Goal: Task Accomplishment & Management: Manage account settings

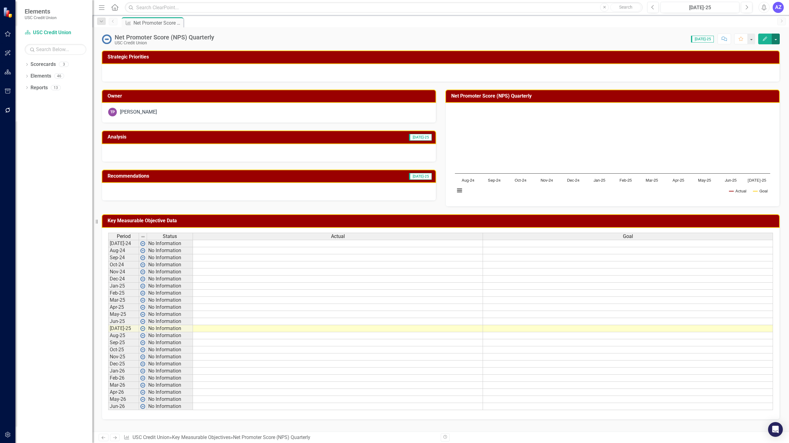
click at [776, 41] on button "button" at bounding box center [775, 39] width 8 height 11
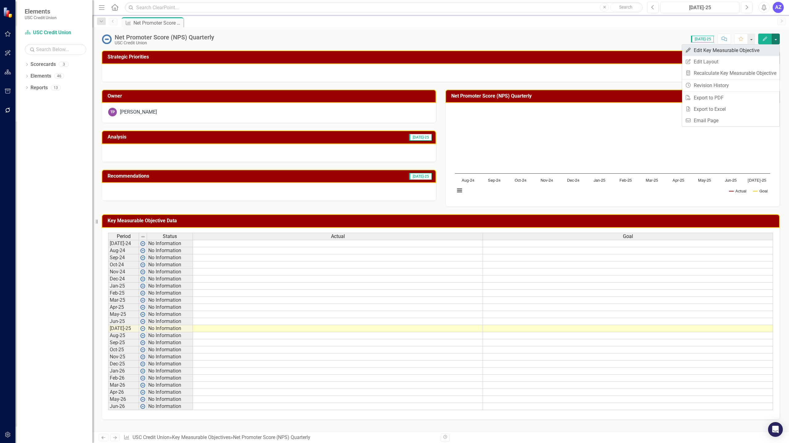
click at [761, 48] on link "Edit Edit Key Measurable Objective" at bounding box center [730, 50] width 97 height 11
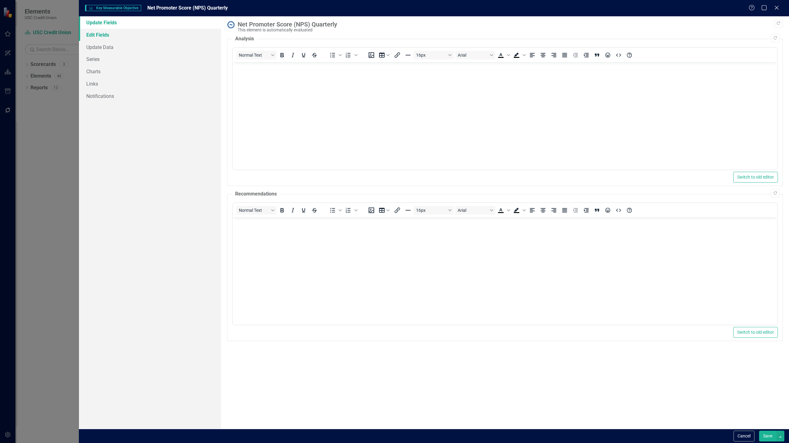
click at [124, 39] on link "Edit Fields" at bounding box center [150, 35] width 142 height 12
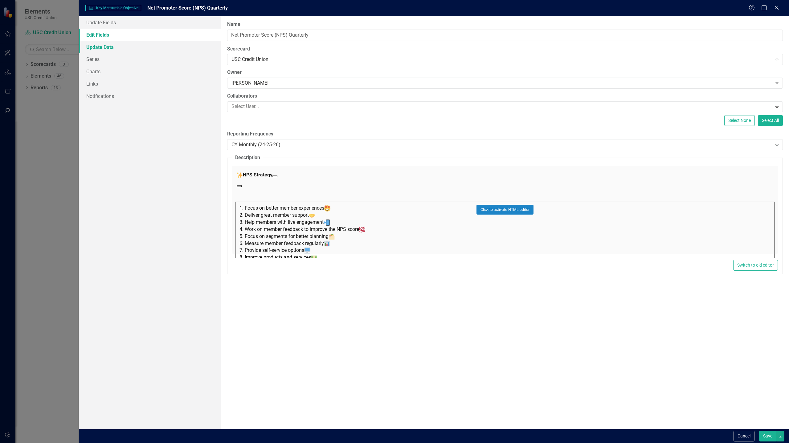
click at [113, 49] on link "Update Data" at bounding box center [150, 47] width 142 height 12
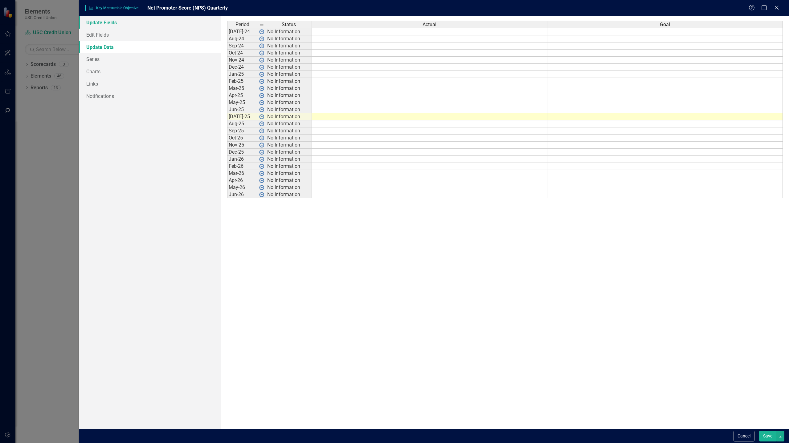
click at [119, 24] on link "Update Fields" at bounding box center [150, 22] width 142 height 12
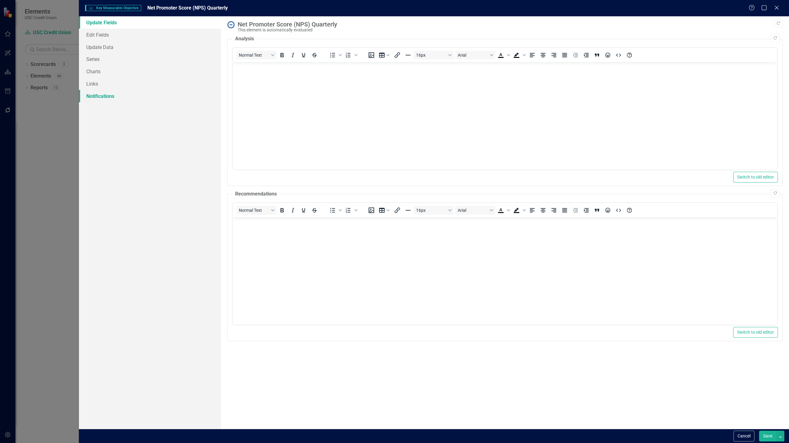
click at [130, 100] on link "Notifications" at bounding box center [150, 96] width 142 height 12
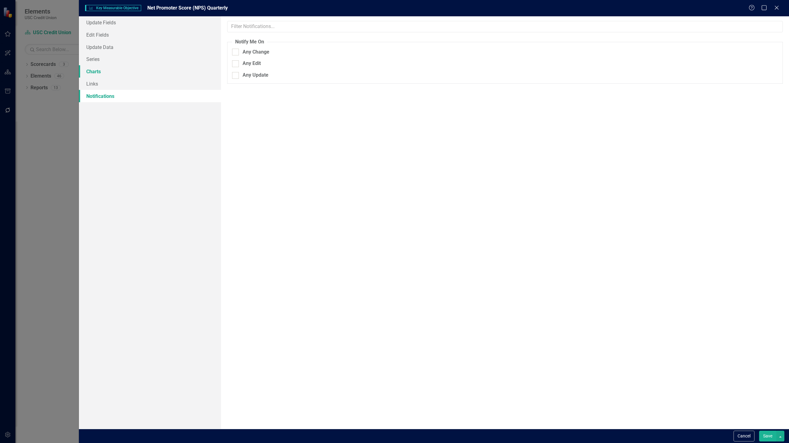
click at [106, 73] on link "Charts" at bounding box center [150, 71] width 142 height 12
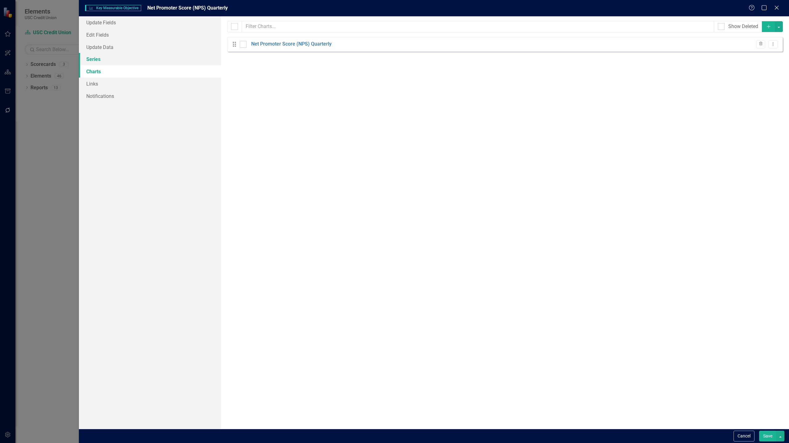
click at [101, 58] on link "Series" at bounding box center [150, 59] width 142 height 12
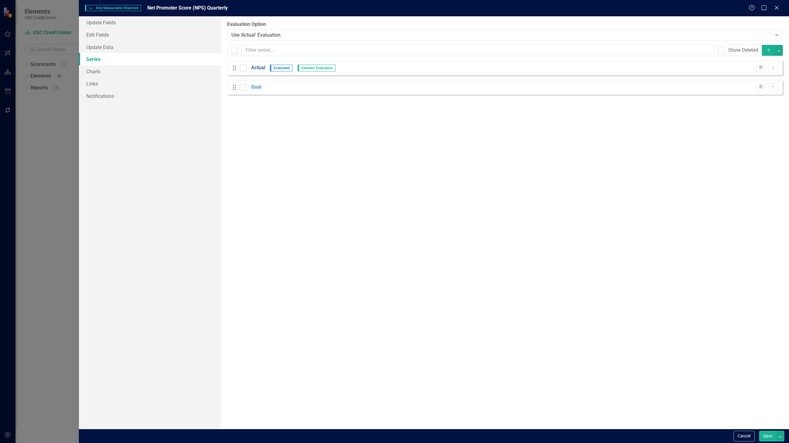
click at [259, 68] on link "Actual" at bounding box center [258, 67] width 14 height 7
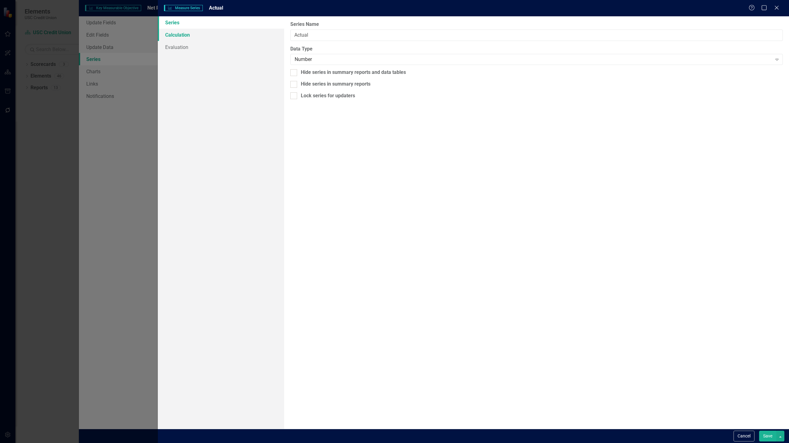
click at [221, 37] on link "Calculation" at bounding box center [221, 35] width 126 height 12
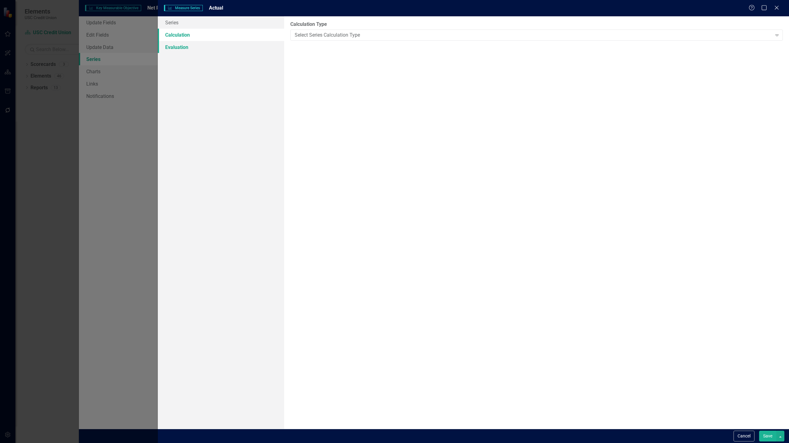
click at [204, 52] on link "Evaluation" at bounding box center [221, 47] width 126 height 12
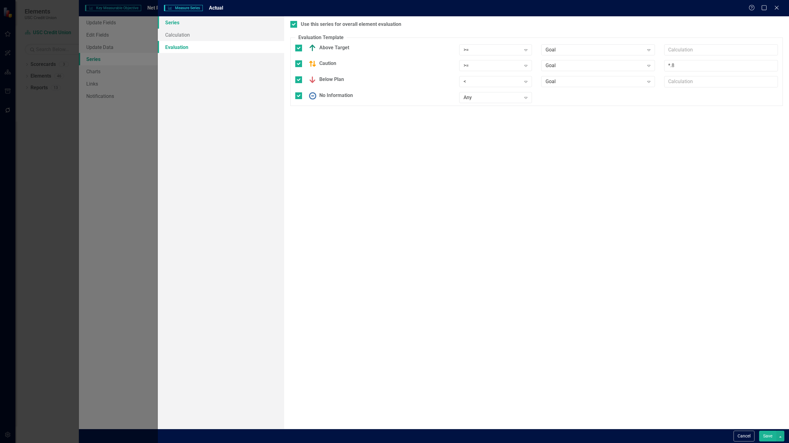
click at [199, 19] on link "Series" at bounding box center [221, 22] width 126 height 12
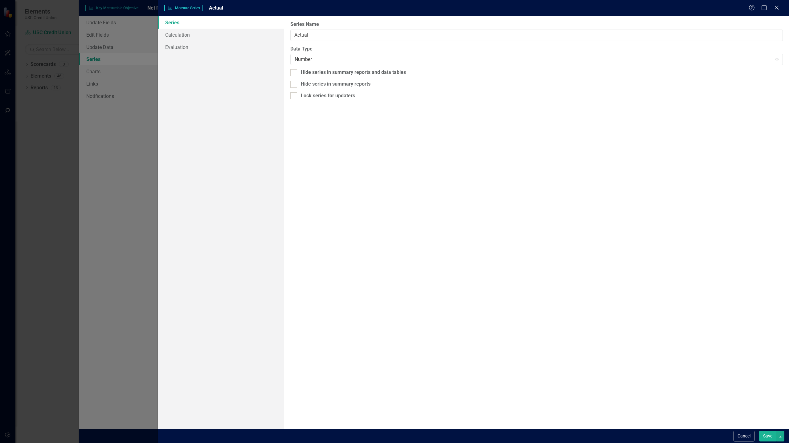
click at [768, 433] on button "Save" at bounding box center [767, 436] width 17 height 11
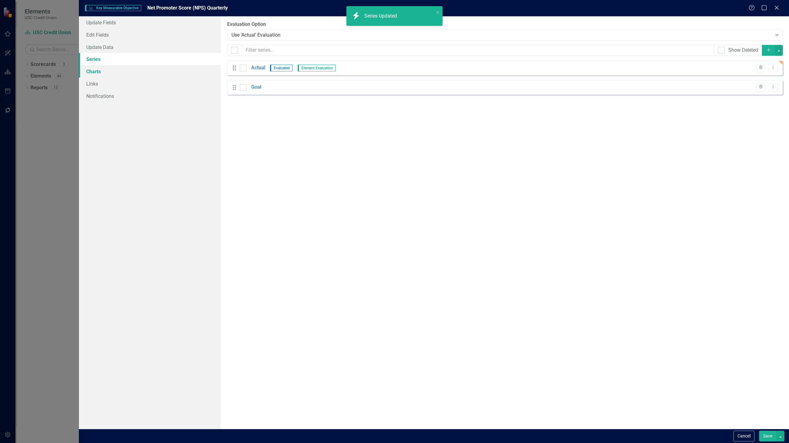
click at [107, 70] on link "Charts" at bounding box center [150, 71] width 142 height 12
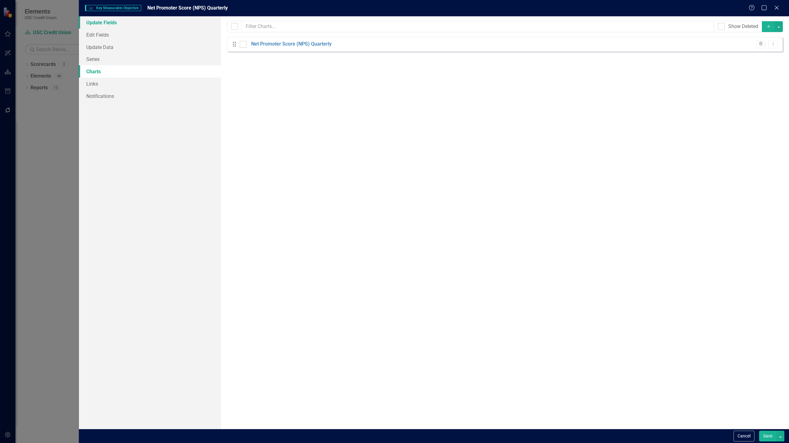
click at [116, 22] on link "Update Fields" at bounding box center [150, 22] width 142 height 12
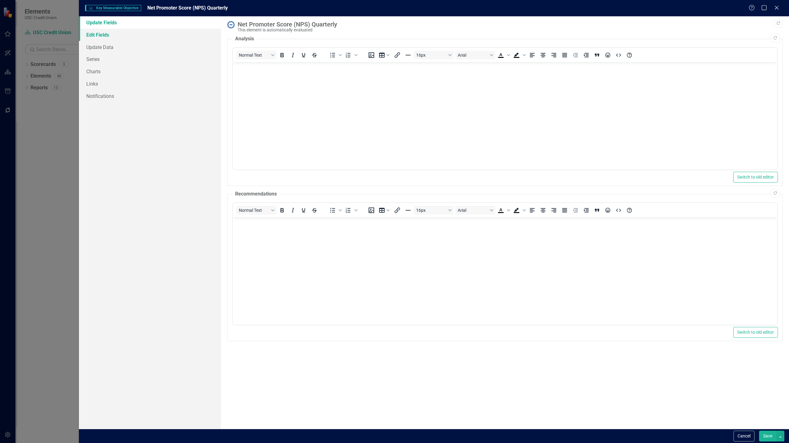
click at [95, 38] on link "Edit Fields" at bounding box center [150, 35] width 142 height 12
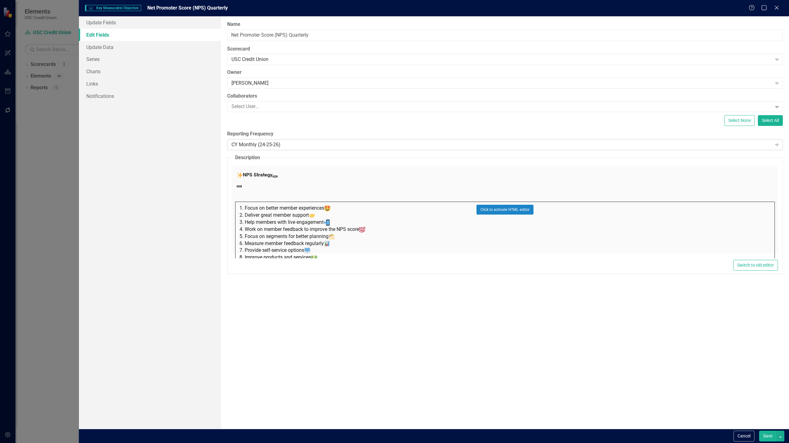
click at [264, 140] on div "CY Monthly (24-25-26) Expand" at bounding box center [504, 144] width 555 height 11
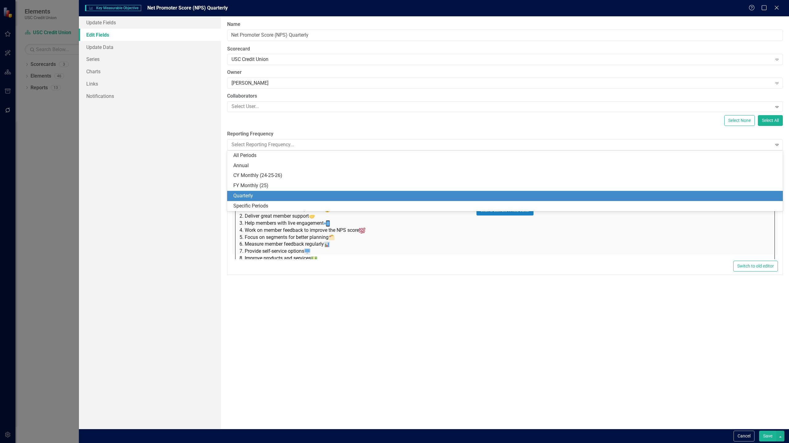
click at [272, 195] on div "Quarterly" at bounding box center [506, 196] width 546 height 7
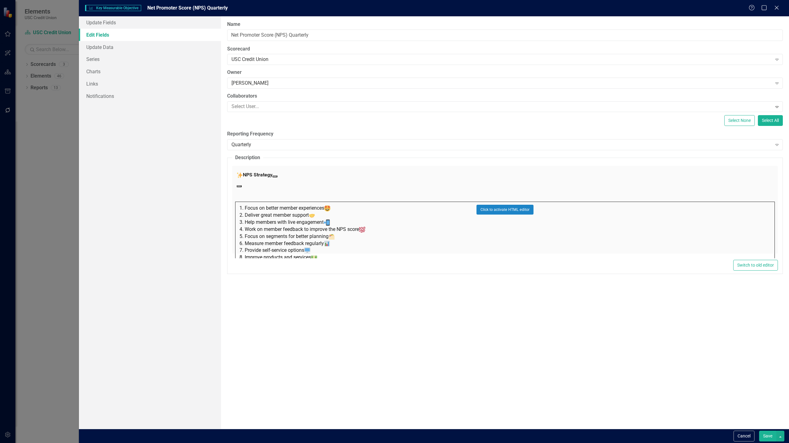
click at [763, 435] on button "Save" at bounding box center [767, 436] width 17 height 11
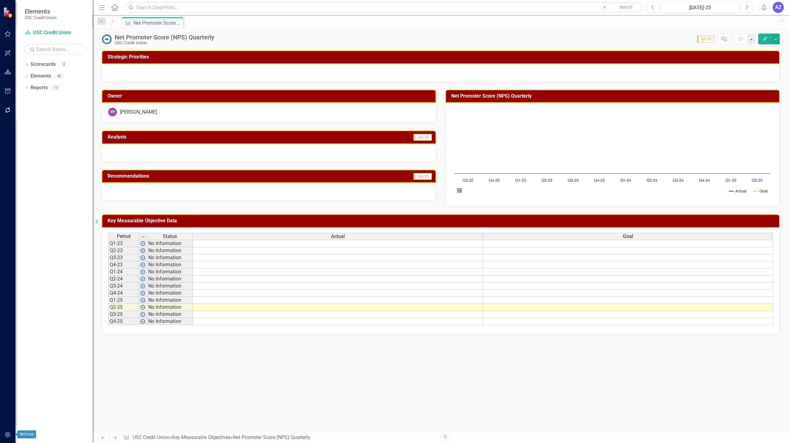
click at [7, 433] on icon "button" at bounding box center [8, 434] width 6 height 5
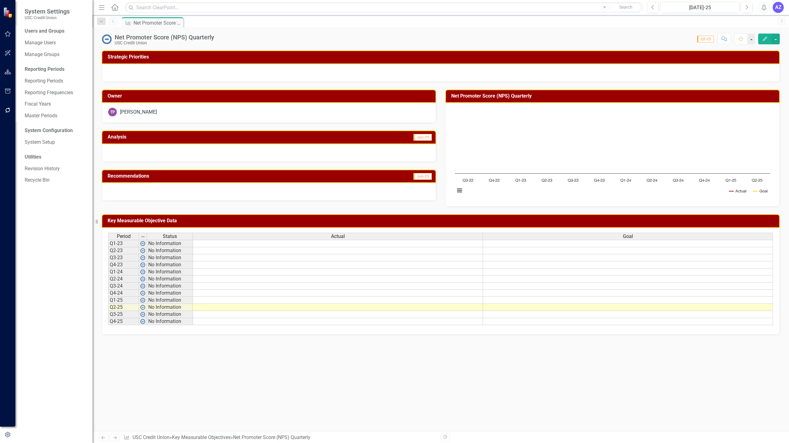
click at [240, 348] on div "Strategic Priorities Owner TP [PERSON_NAME] Analysis Jun-25 Recommendations Jun…" at bounding box center [440, 241] width 696 height 381
click at [319, 243] on td at bounding box center [338, 243] width 290 height 7
click at [108, 268] on div "Period Status Actual Goal Q1-23 No Information Q2-23 No Information Q3-23 No In…" at bounding box center [108, 279] width 0 height 92
click at [470, 243] on td at bounding box center [338, 243] width 290 height 7
type textarea "66"
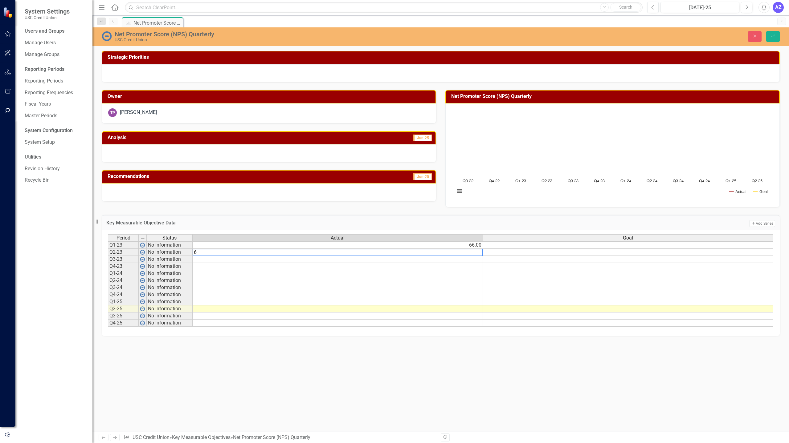
type textarea "67"
type textarea "64"
type textarea "68"
type textarea "62"
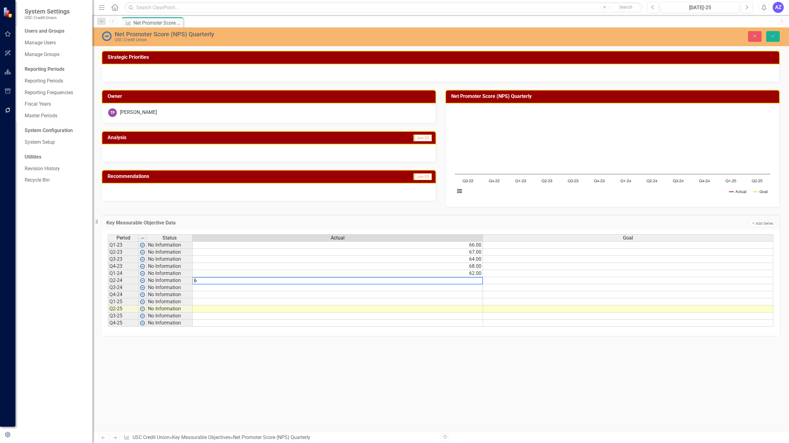
type textarea "63"
type textarea "65"
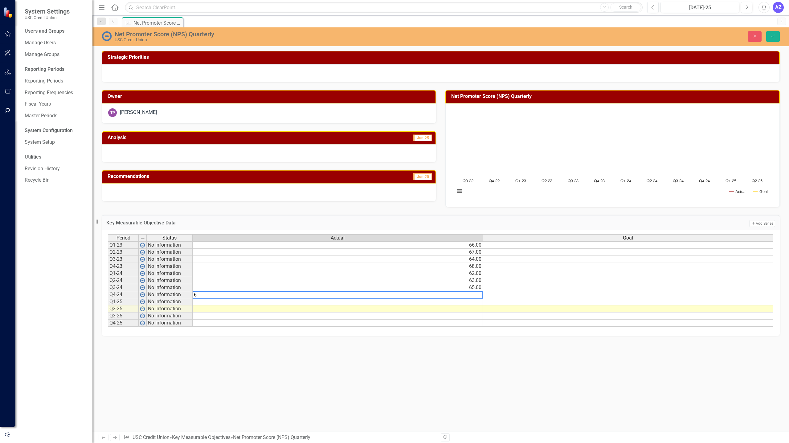
type textarea "68"
type textarea "60"
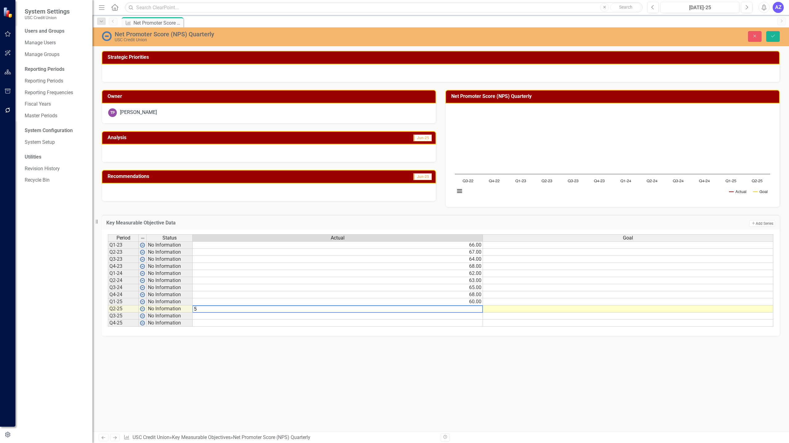
type textarea "56"
click at [769, 36] on button "Save" at bounding box center [773, 36] width 14 height 11
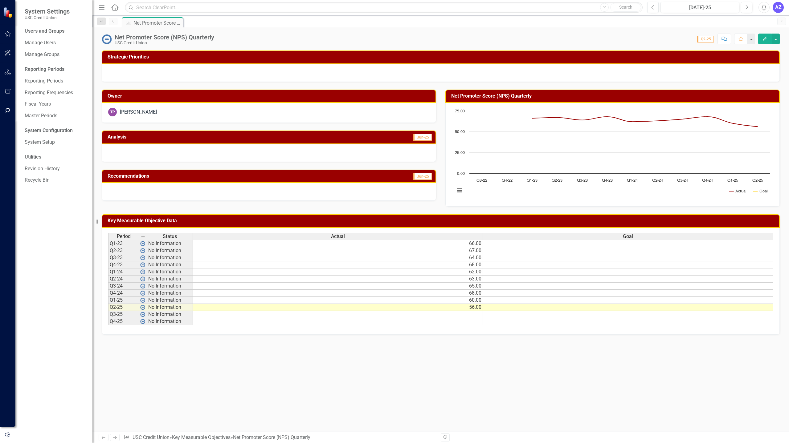
click at [444, 373] on div "Strategic Priorities Owner TP [PERSON_NAME] Analysis Jun-25 Recommendations Jun…" at bounding box center [440, 241] width 696 height 381
click at [473, 393] on div "Strategic Priorities Owner TP [PERSON_NAME] Analysis Jun-25 Recommendations Jun…" at bounding box center [440, 241] width 696 height 381
click at [577, 244] on td at bounding box center [628, 243] width 290 height 7
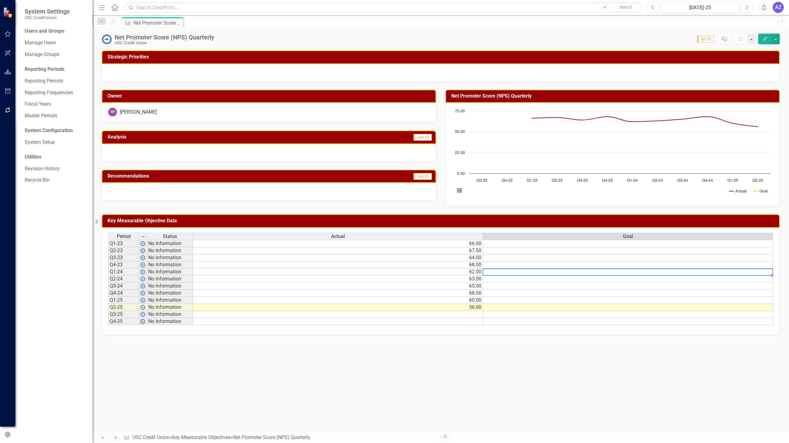
click at [549, 269] on td at bounding box center [628, 272] width 290 height 7
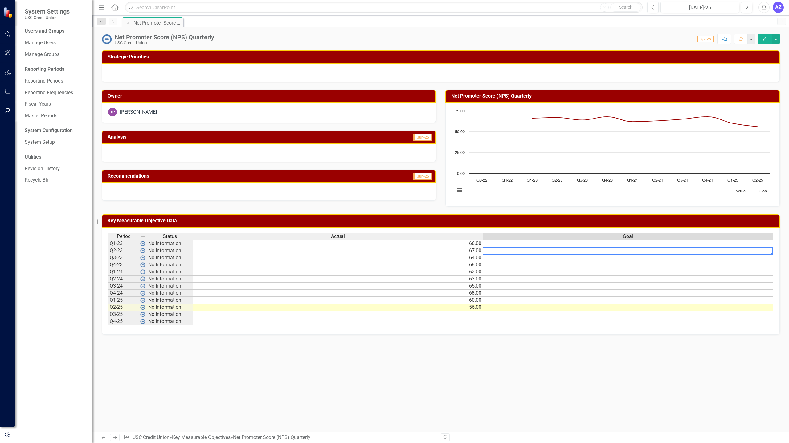
click at [558, 248] on td at bounding box center [628, 250] width 290 height 7
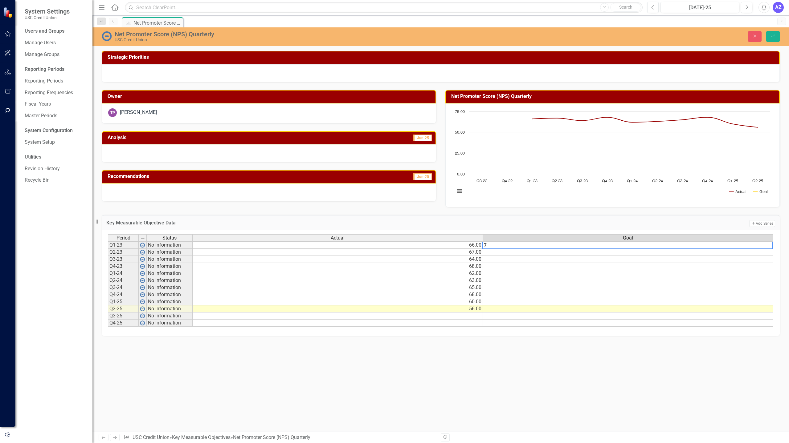
type textarea "73"
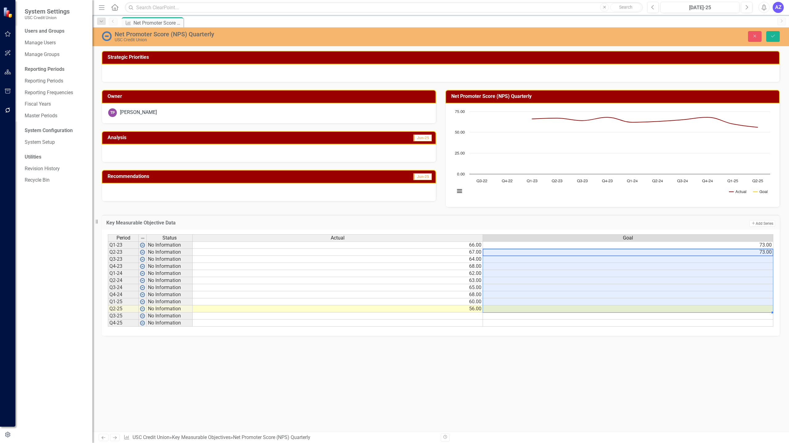
type textarea "73"
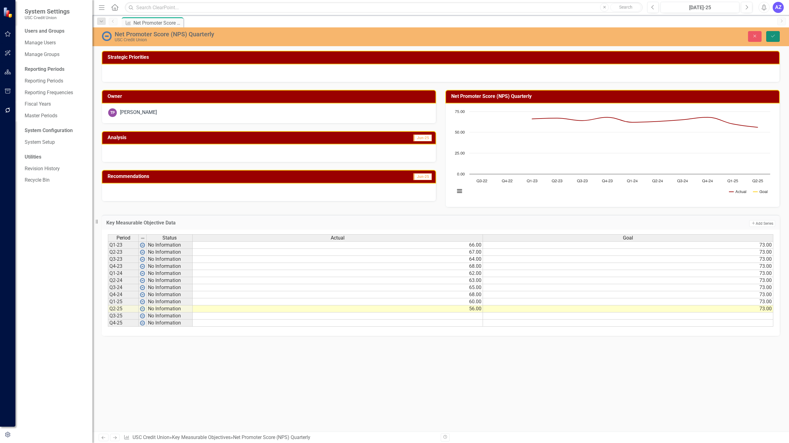
click at [772, 41] on button "Save" at bounding box center [773, 36] width 14 height 11
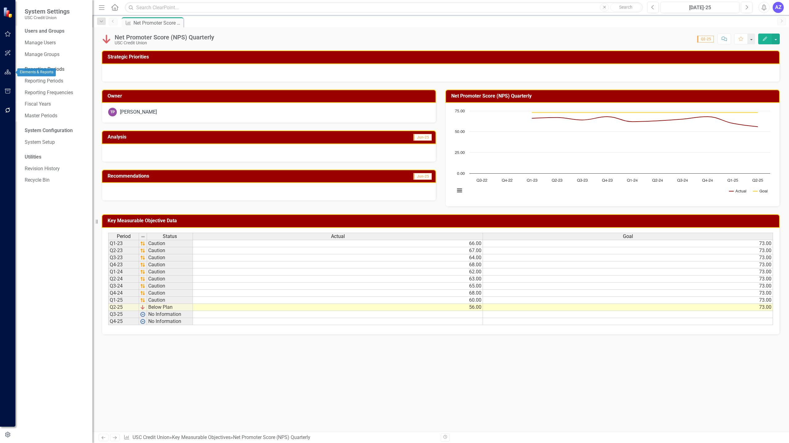
click at [6, 74] on icon "button" at bounding box center [8, 72] width 6 height 5
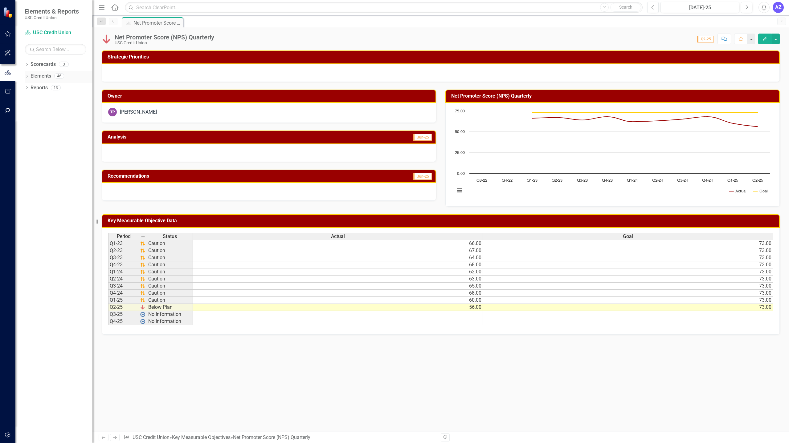
click at [34, 74] on link "Elements" at bounding box center [40, 76] width 21 height 7
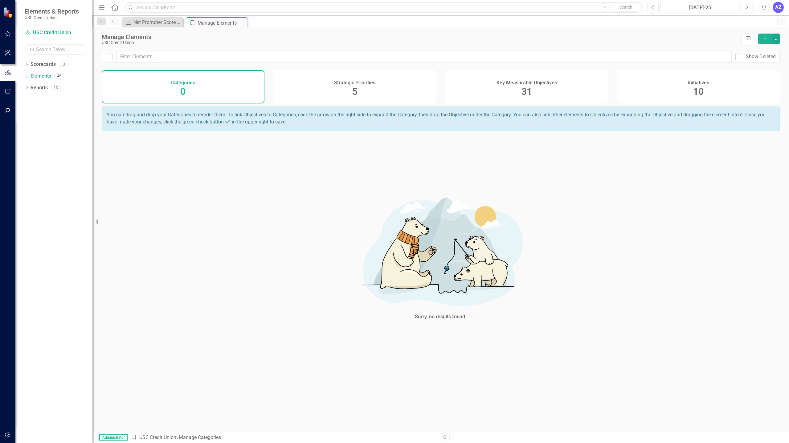
click at [495, 93] on div "Key Measurable Objectives 31" at bounding box center [526, 86] width 163 height 33
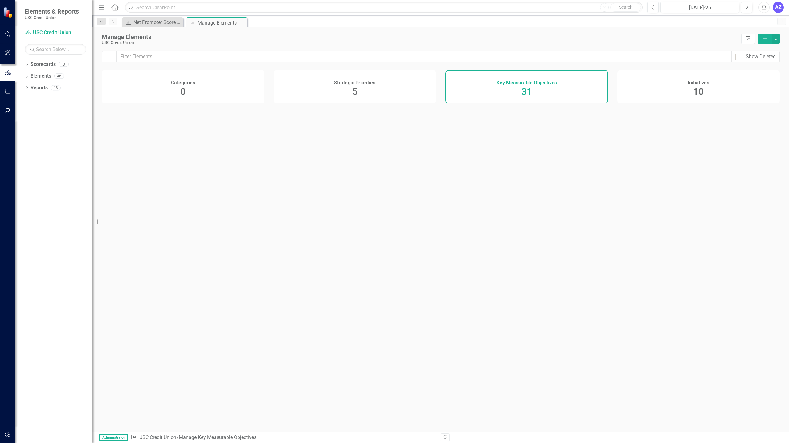
click at [495, 93] on div "Key Measurable Objectives 31" at bounding box center [526, 86] width 163 height 33
checkbox input "false"
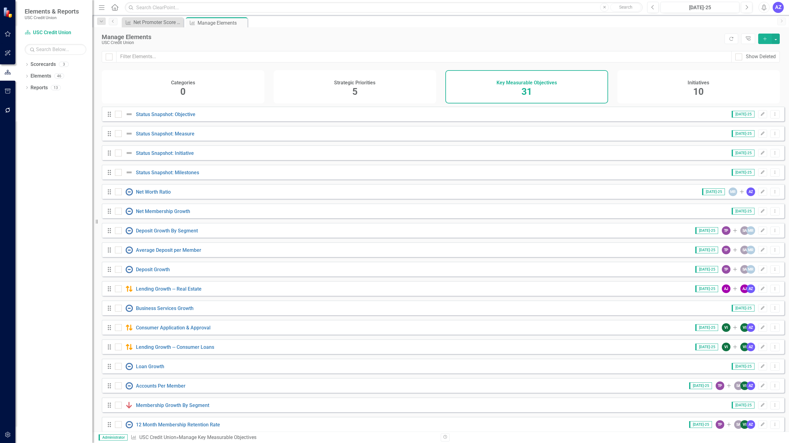
scroll to position [236, 0]
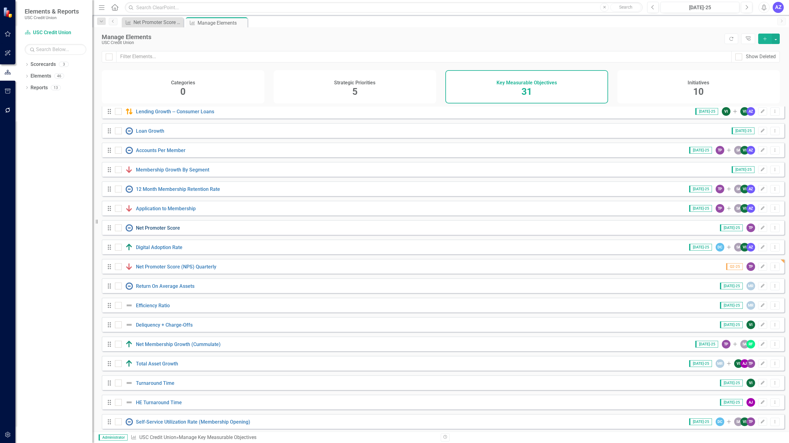
click at [161, 231] on link "Net Promoter Score" at bounding box center [158, 228] width 44 height 6
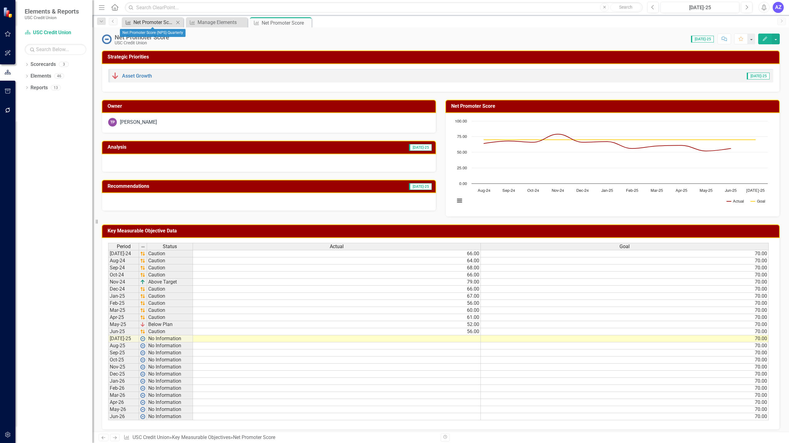
click at [149, 21] on div "Net Promoter Score (NPS) Quarterly" at bounding box center [153, 22] width 41 height 8
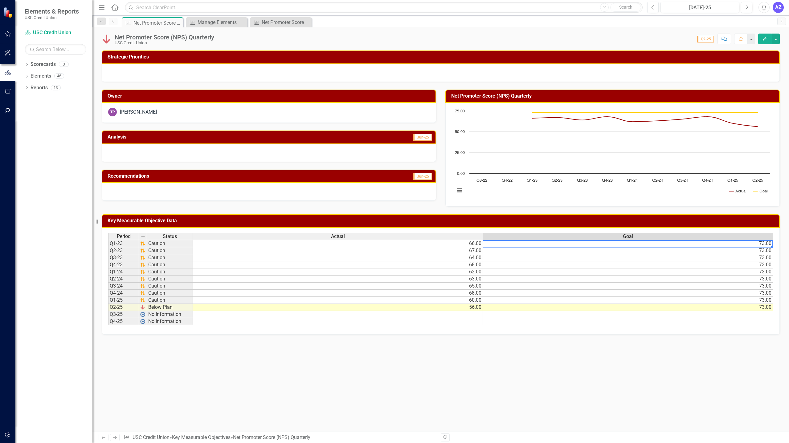
click at [731, 245] on td "73.00" at bounding box center [628, 243] width 290 height 7
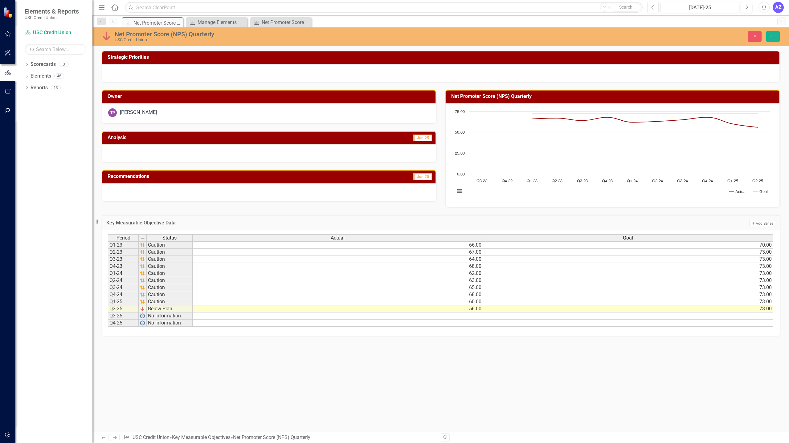
type textarea "70"
click at [730, 244] on td "70.00" at bounding box center [628, 244] width 290 height 7
click at [770, 35] on icon "Save" at bounding box center [773, 36] width 6 height 4
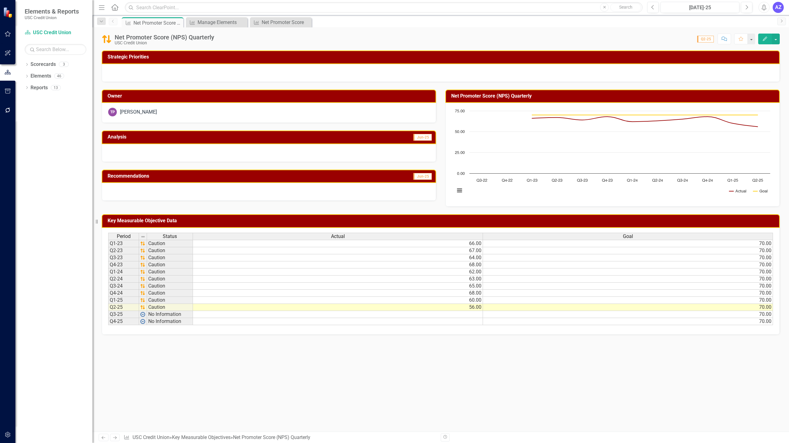
click at [779, 38] on div "Net Promoter Score (NPS) Quarterly USC Credit Union Score: N/A Q2-25 Completed …" at bounding box center [440, 36] width 696 height 18
click at [776, 42] on button "button" at bounding box center [775, 39] width 8 height 11
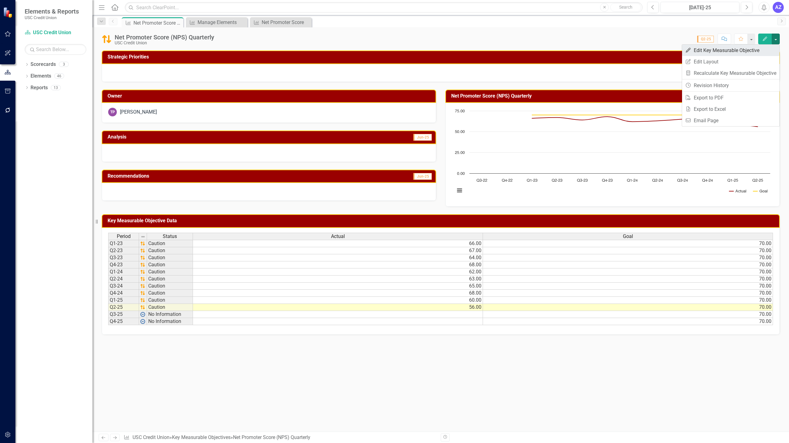
click at [731, 52] on link "Edit Edit Key Measurable Objective" at bounding box center [730, 50] width 97 height 11
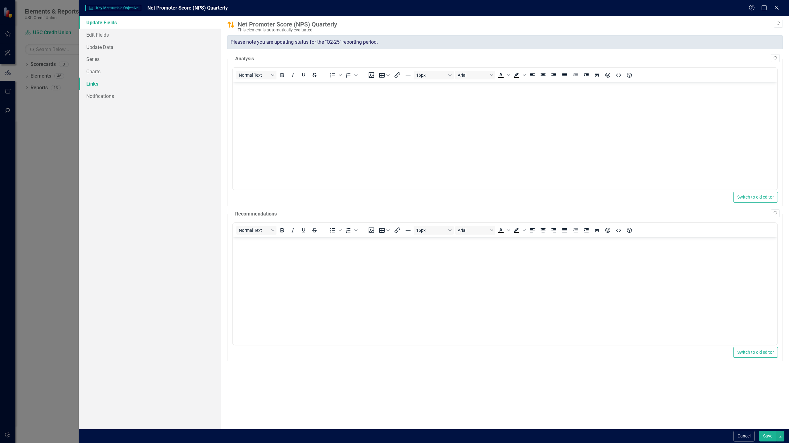
click at [99, 87] on link "Links" at bounding box center [150, 84] width 142 height 12
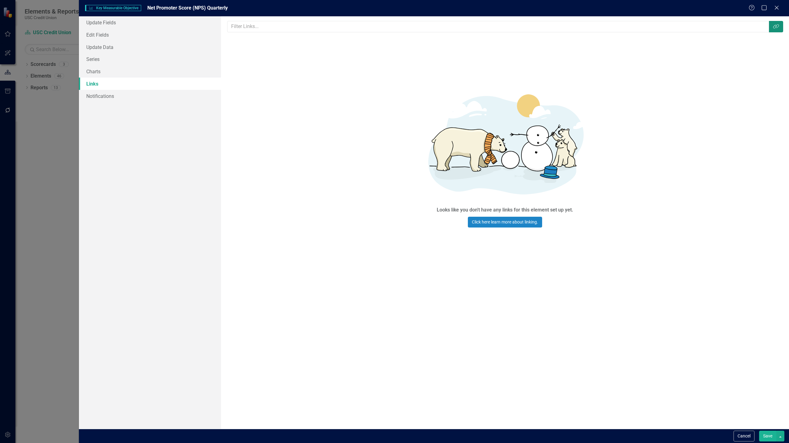
click at [777, 25] on icon "Link Tag" at bounding box center [776, 26] width 6 height 5
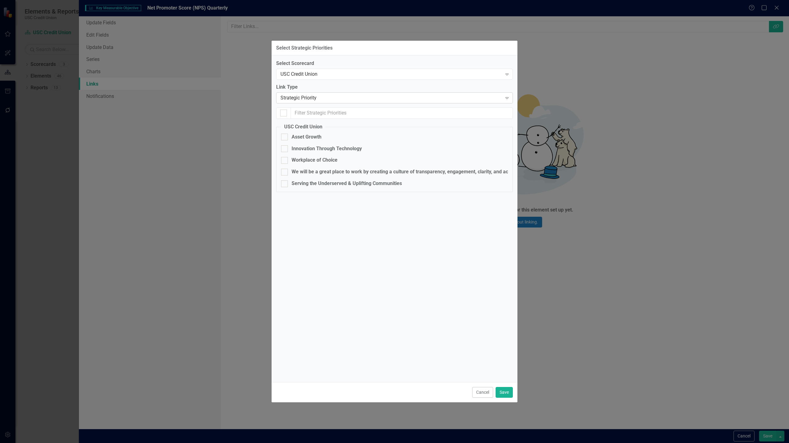
click at [355, 95] on div "Strategic Priority" at bounding box center [390, 98] width 221 height 7
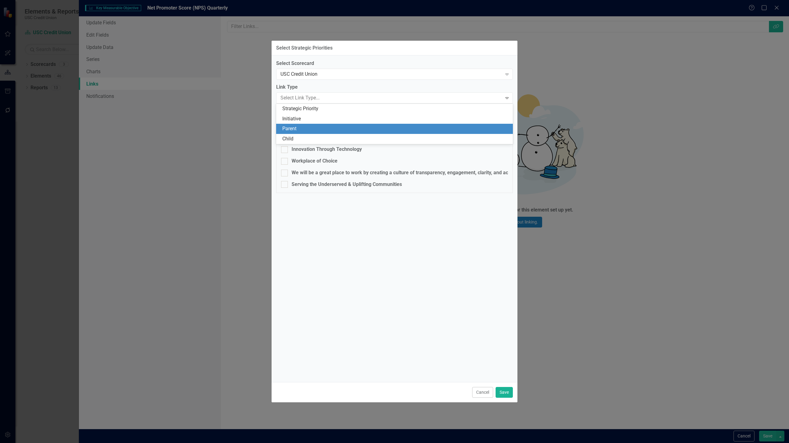
click at [327, 126] on div "Parent" at bounding box center [395, 128] width 227 height 7
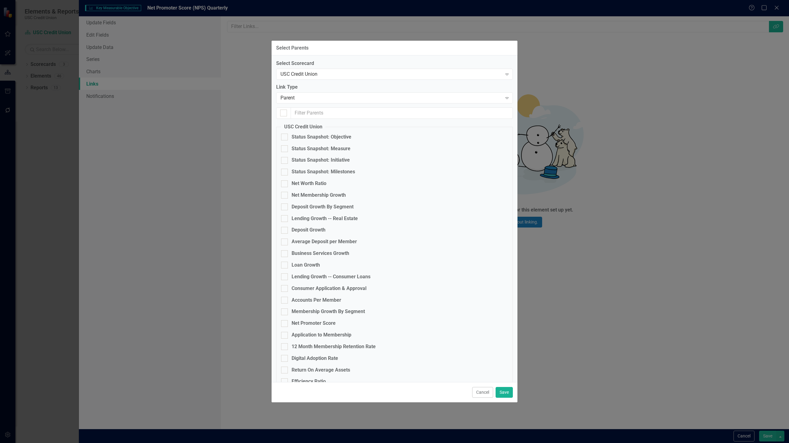
checkbox input "false"
click at [328, 99] on div "Parent" at bounding box center [390, 98] width 221 height 7
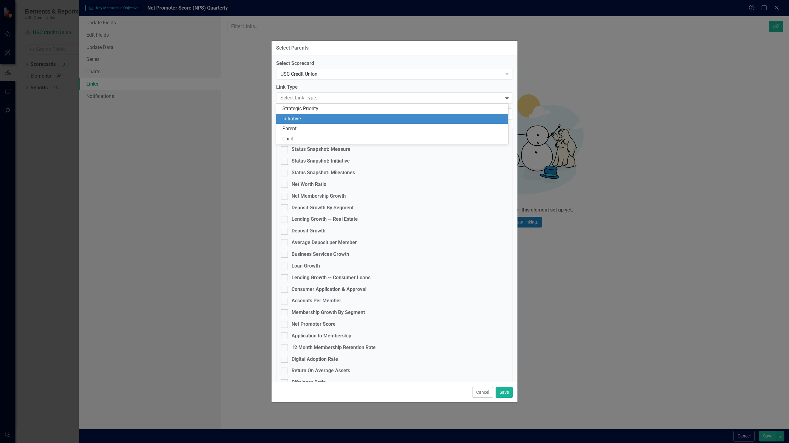
click at [320, 120] on div "Initiative" at bounding box center [393, 119] width 222 height 7
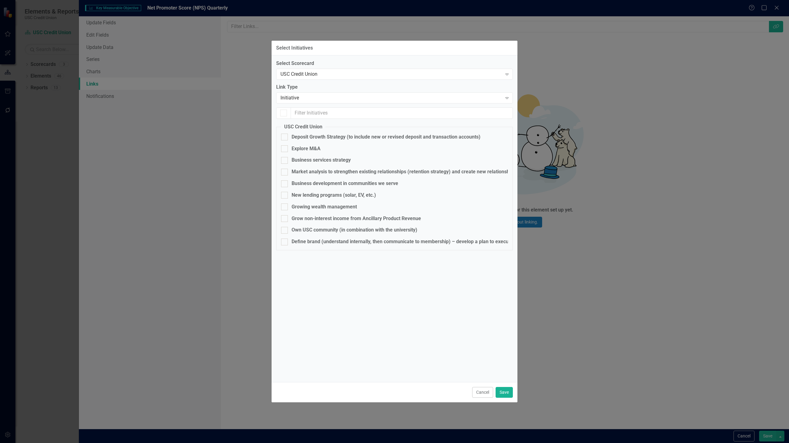
checkbox input "false"
click at [337, 99] on div "Initiative" at bounding box center [390, 98] width 221 height 7
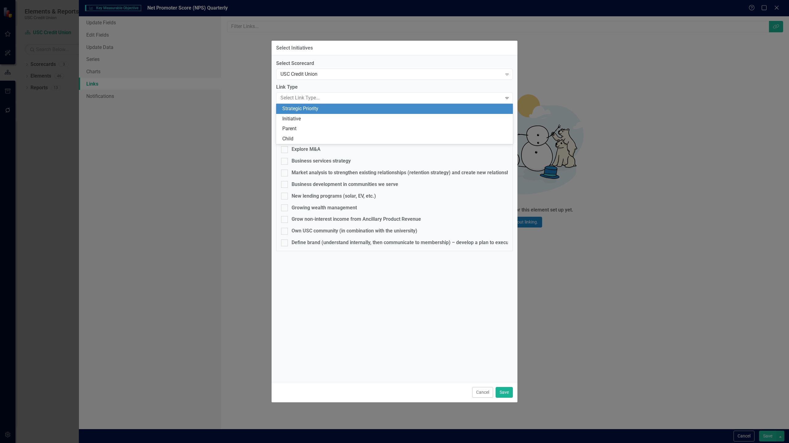
click at [331, 108] on div "Strategic Priority" at bounding box center [395, 108] width 227 height 7
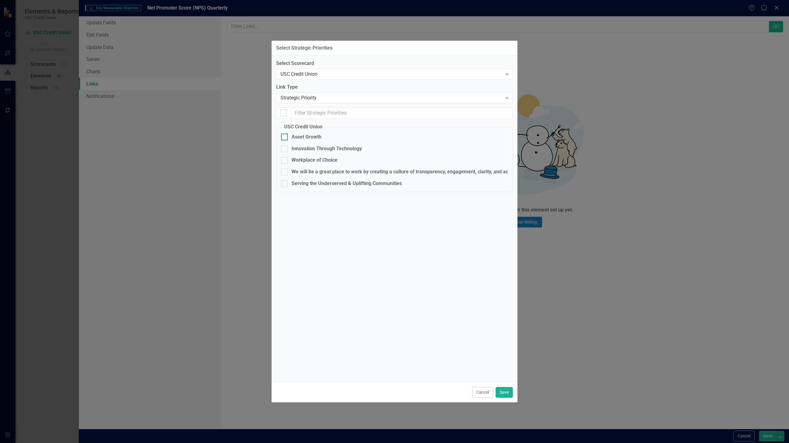
click at [318, 138] on div "Asset Growth" at bounding box center [306, 137] width 30 height 7
click at [285, 138] on input "Asset Growth" at bounding box center [283, 136] width 4 height 4
checkbox input "true"
click at [505, 391] on button "Save" at bounding box center [503, 392] width 17 height 11
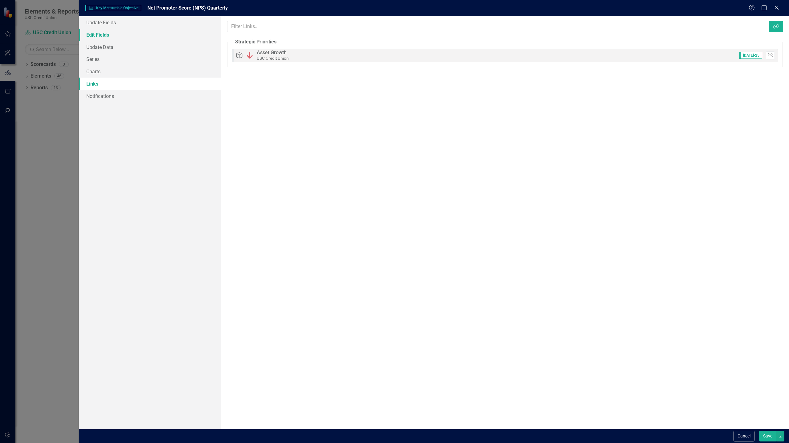
click at [122, 36] on link "Edit Fields" at bounding box center [150, 35] width 142 height 12
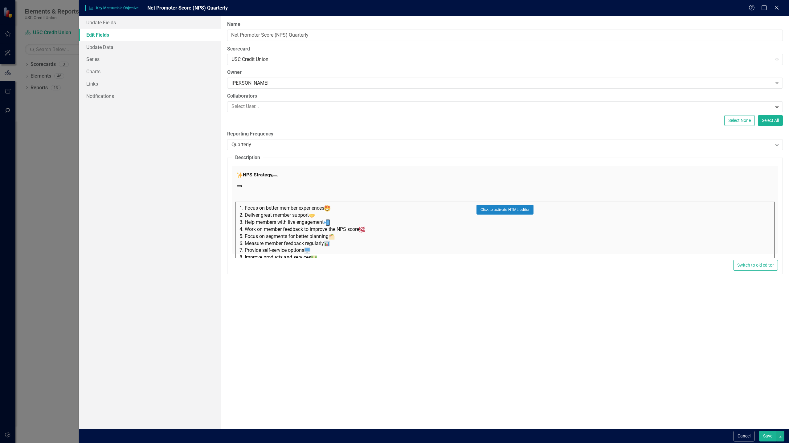
click at [767, 436] on button "Save" at bounding box center [767, 436] width 17 height 11
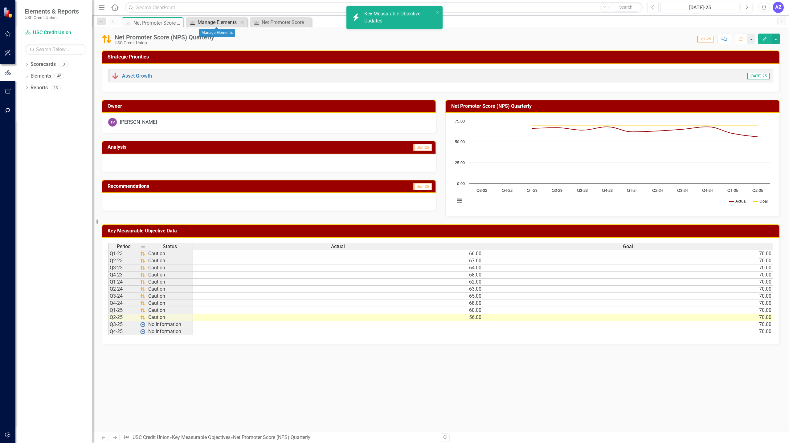
click at [211, 22] on div "Manage Elements" at bounding box center [217, 22] width 41 height 8
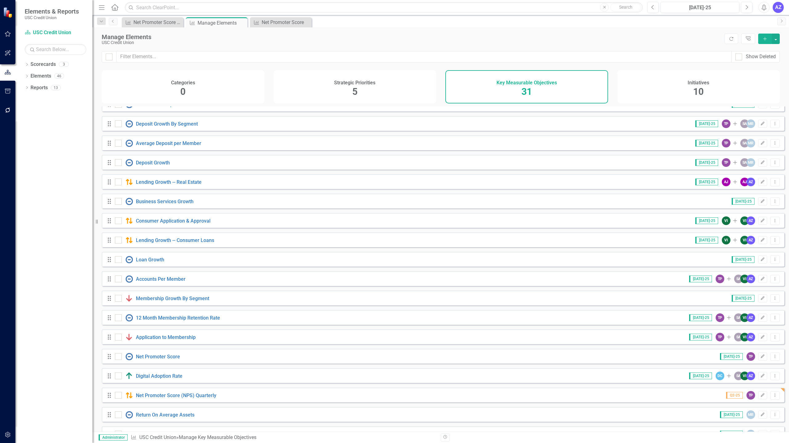
scroll to position [107, 0]
click at [287, 24] on div "Net Promoter Score" at bounding box center [282, 22] width 41 height 8
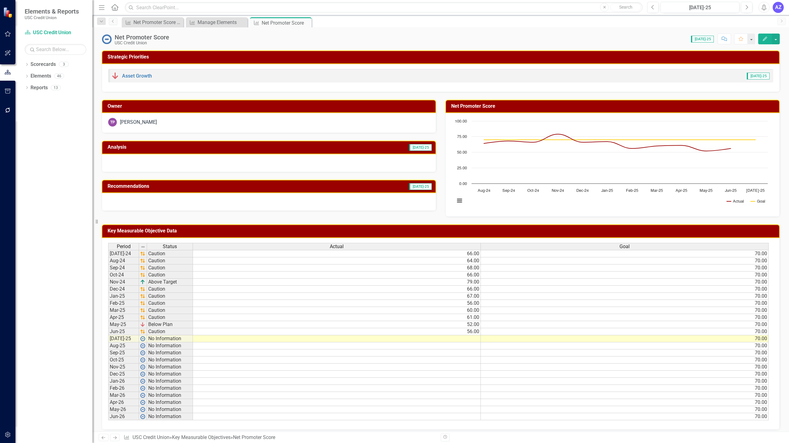
click at [467, 340] on td at bounding box center [337, 338] width 288 height 7
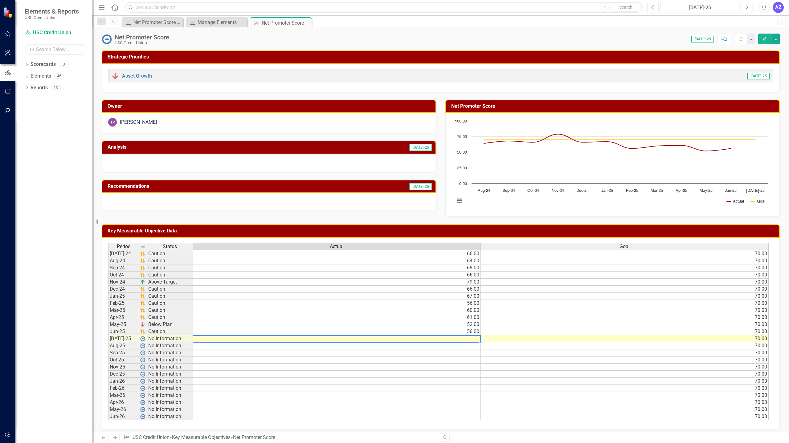
click at [469, 339] on td at bounding box center [337, 338] width 288 height 7
type textarea "52"
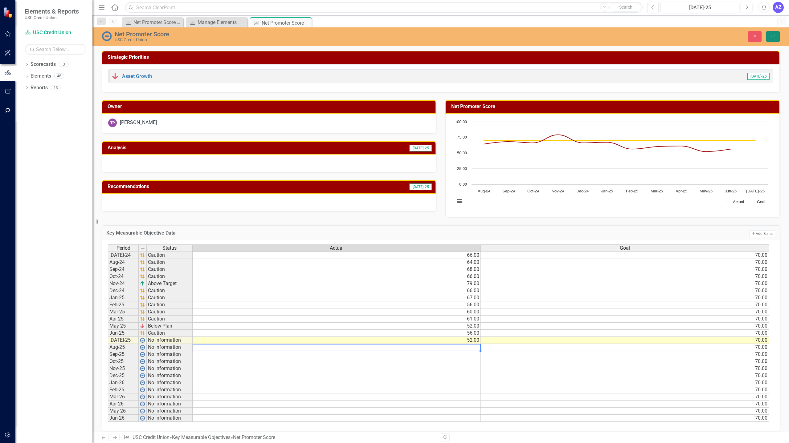
click at [772, 35] on icon "Save" at bounding box center [773, 36] width 6 height 4
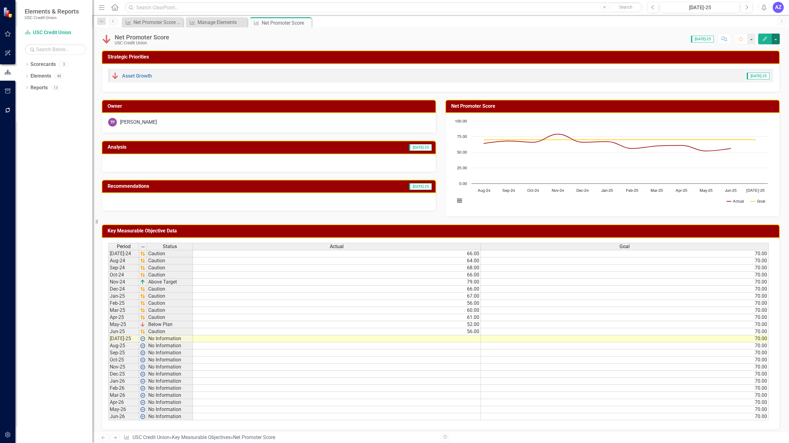
click at [774, 40] on button "button" at bounding box center [775, 39] width 8 height 11
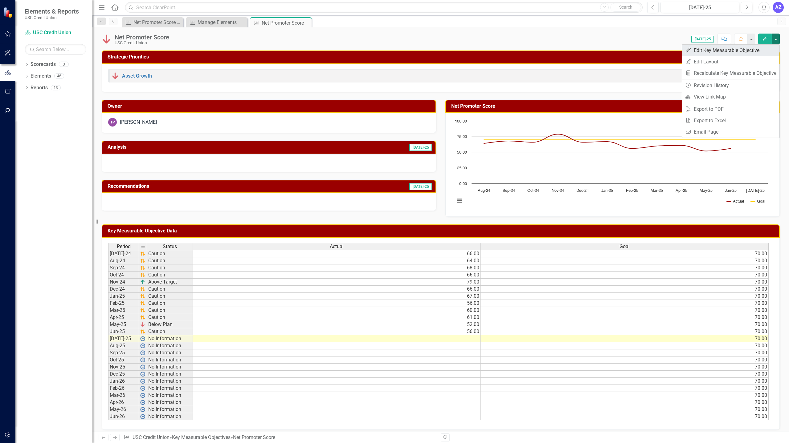
click at [726, 51] on link "Edit Edit Key Measurable Objective" at bounding box center [730, 50] width 97 height 11
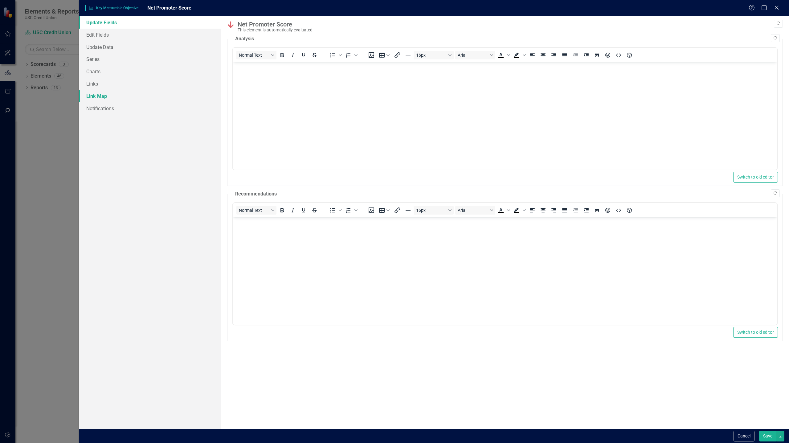
click at [112, 96] on link "Link Map" at bounding box center [150, 96] width 142 height 12
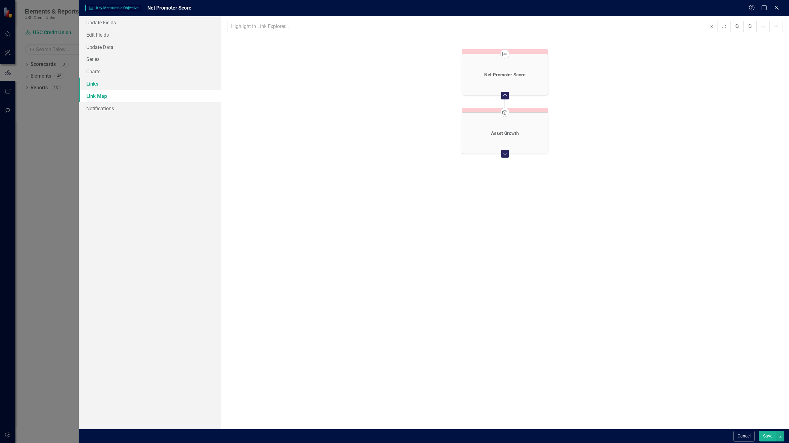
click at [121, 85] on link "Links" at bounding box center [150, 84] width 142 height 12
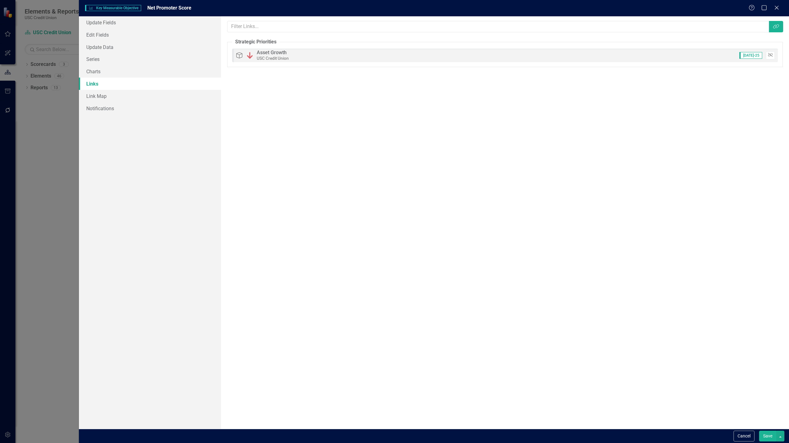
click at [769, 55] on icon "button" at bounding box center [770, 55] width 5 height 4
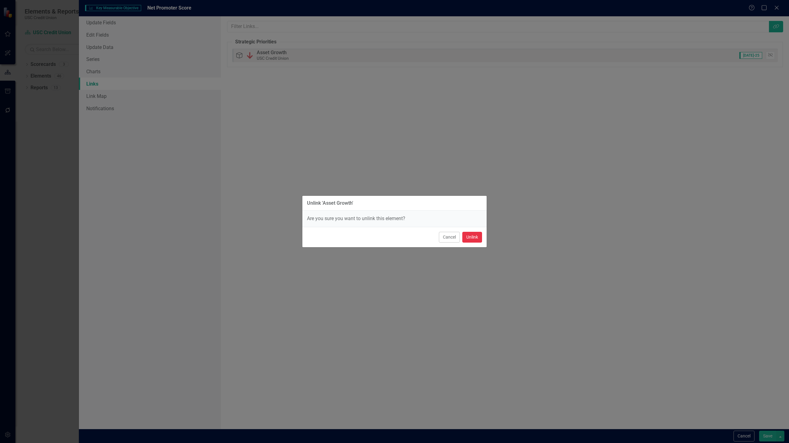
click at [474, 239] on button "Unlink" at bounding box center [472, 237] width 20 height 11
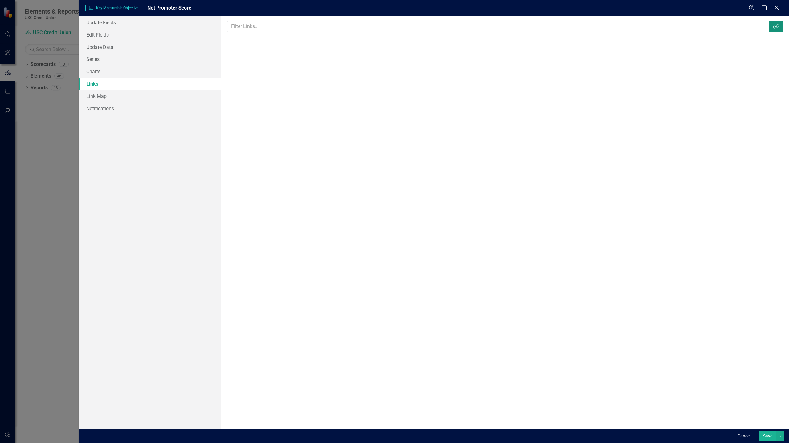
click at [773, 28] on icon "Link Tag" at bounding box center [776, 26] width 6 height 5
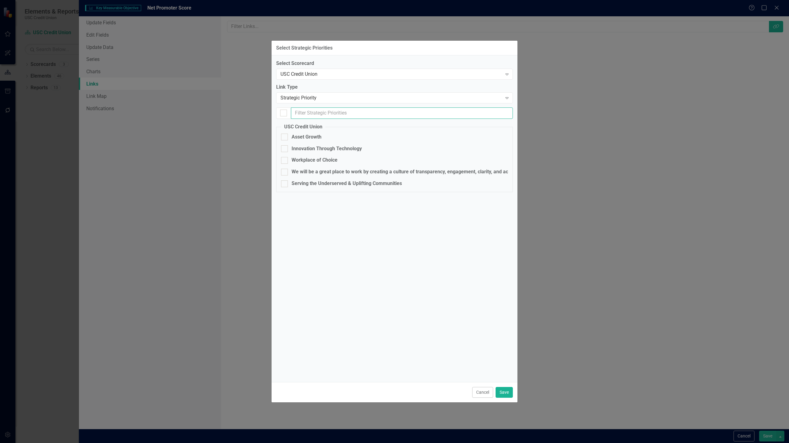
click at [393, 114] on input "text" at bounding box center [402, 113] width 222 height 11
click at [304, 99] on div "Strategic Priority" at bounding box center [390, 98] width 221 height 7
click at [294, 126] on div "Parent" at bounding box center [395, 128] width 227 height 7
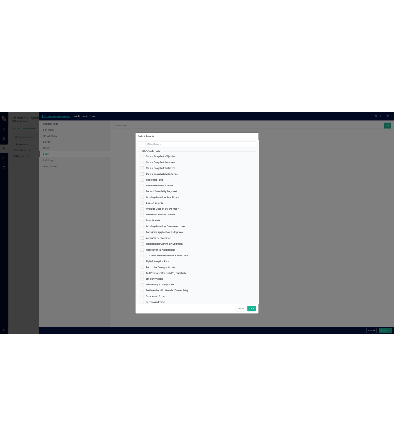
scroll to position [108, 0]
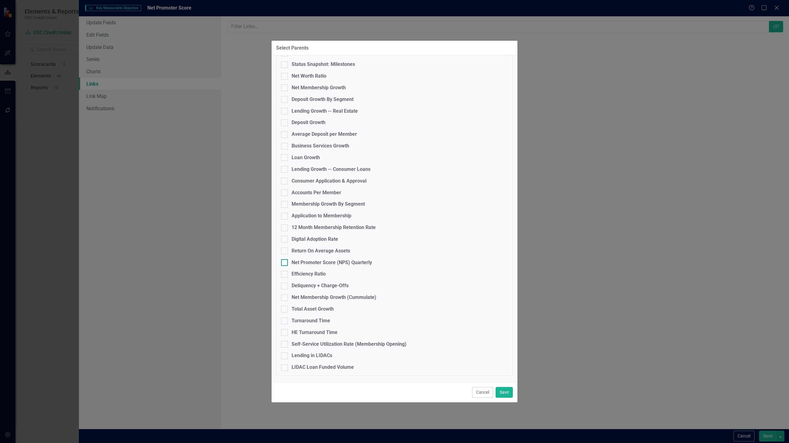
click at [330, 261] on div "Net Promoter Score (NPS) Quarterly" at bounding box center [331, 262] width 80 height 7
click at [285, 261] on input "Net Promoter Score (NPS) Quarterly" at bounding box center [283, 261] width 4 height 4
checkbox input "true"
click at [502, 394] on button "Save" at bounding box center [503, 392] width 17 height 11
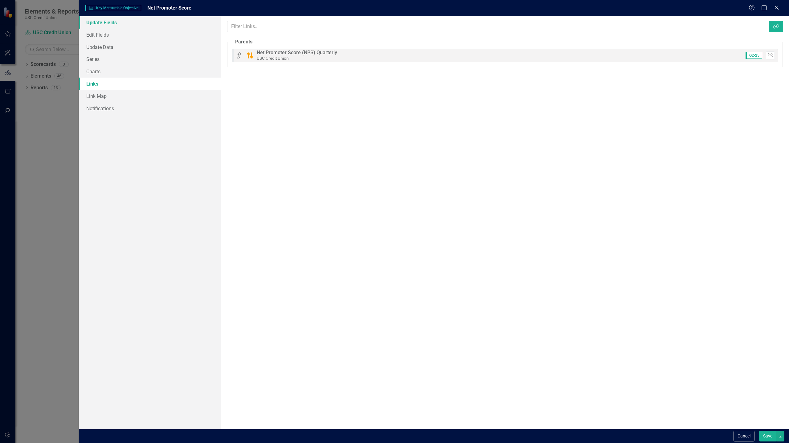
click at [100, 27] on link "Update Fields" at bounding box center [150, 22] width 142 height 12
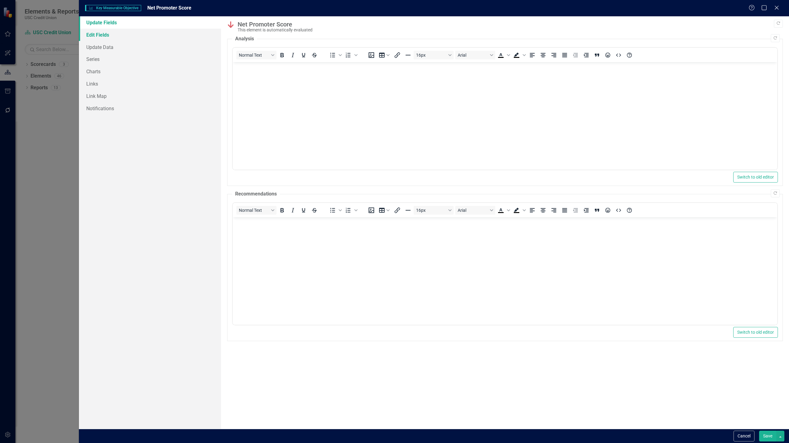
click at [104, 39] on link "Edit Fields" at bounding box center [150, 35] width 142 height 12
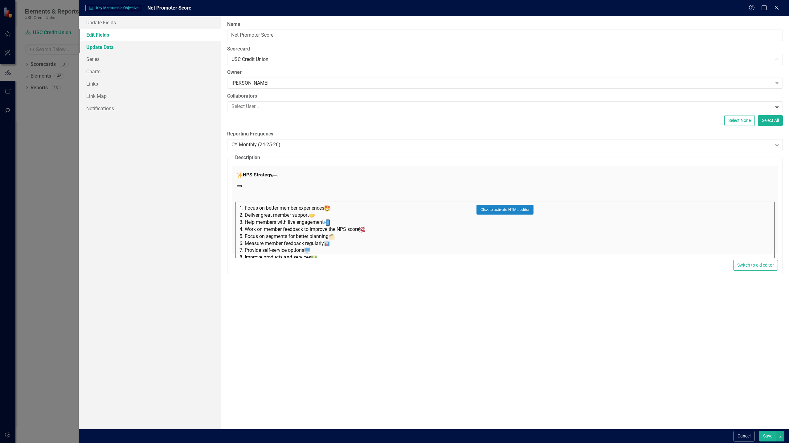
click at [108, 49] on link "Update Data" at bounding box center [150, 47] width 142 height 12
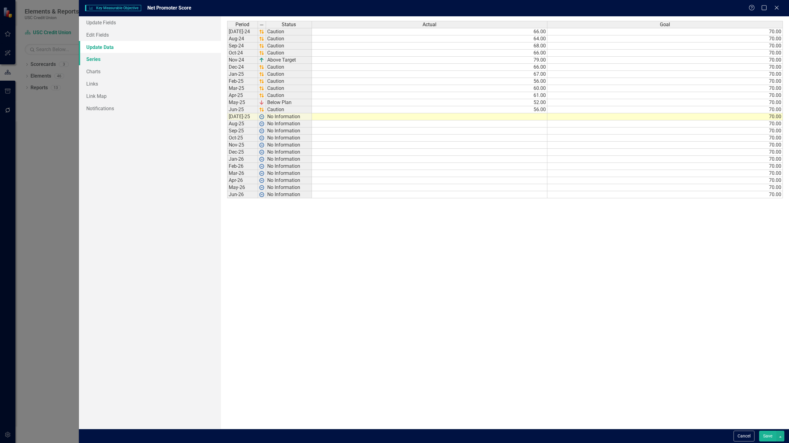
click at [99, 63] on link "Series" at bounding box center [150, 59] width 142 height 12
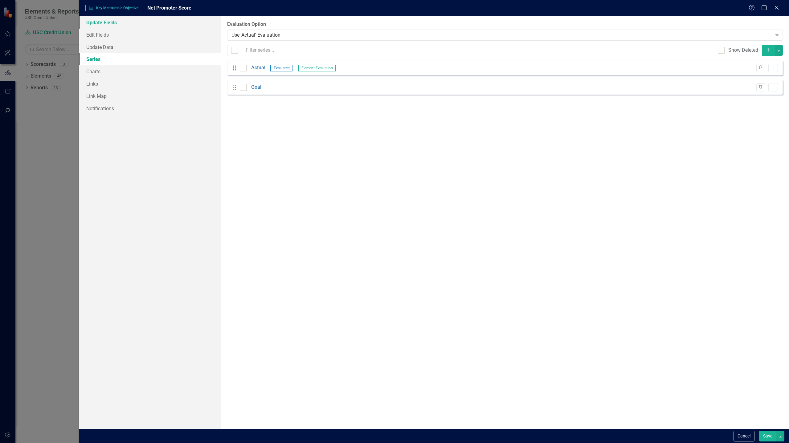
click at [149, 22] on link "Update Fields" at bounding box center [150, 22] width 142 height 12
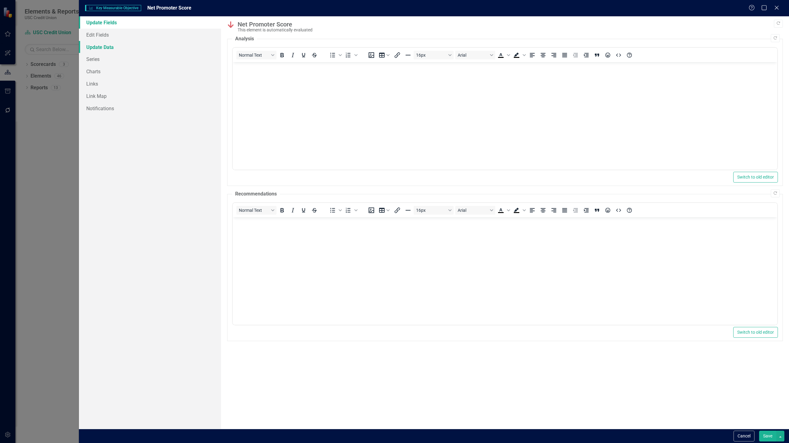
click at [130, 47] on link "Update Data" at bounding box center [150, 47] width 142 height 12
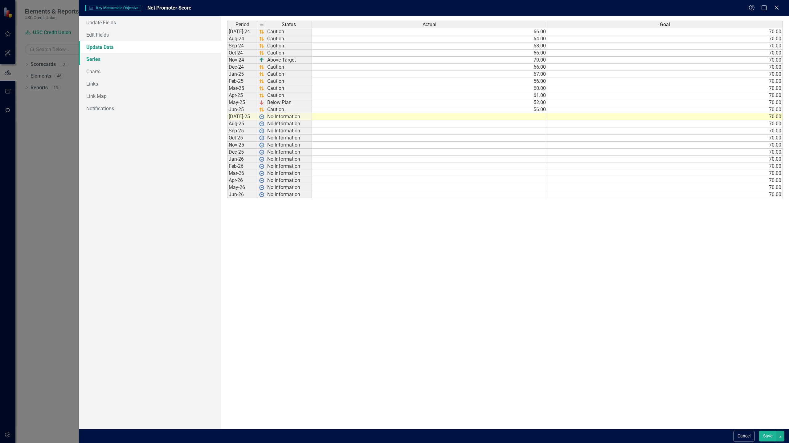
click at [118, 59] on link "Series" at bounding box center [150, 59] width 142 height 12
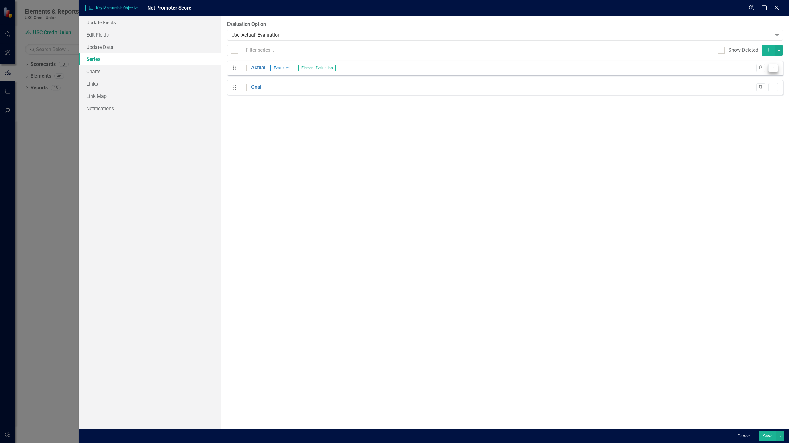
click at [772, 70] on button "Dropdown Menu" at bounding box center [773, 68] width 10 height 8
click at [767, 77] on link "Edit Edit Measure Series" at bounding box center [742, 77] width 70 height 11
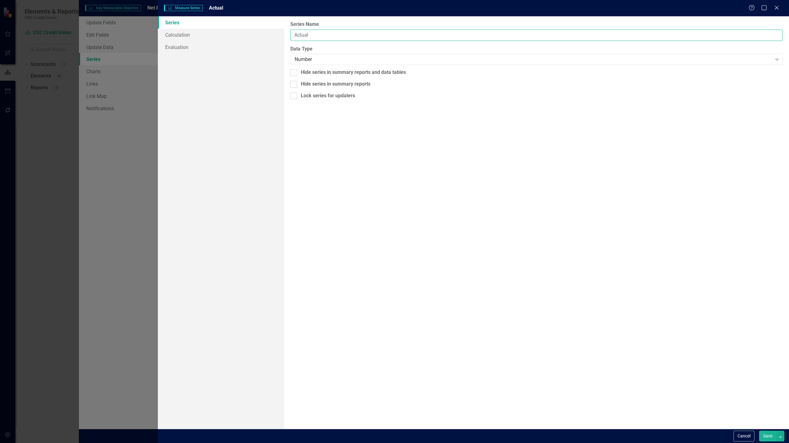
click at [326, 35] on input "Actual" at bounding box center [536, 35] width 492 height 11
type input "Promoter"
click at [326, 58] on div "Number" at bounding box center [532, 59] width 477 height 7
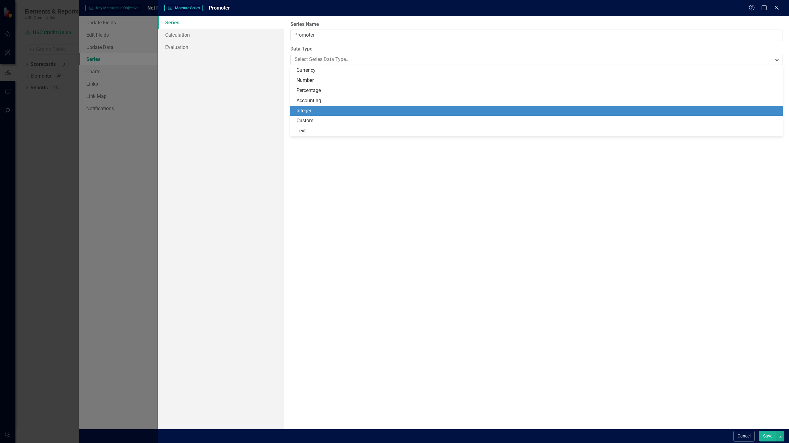
click at [310, 111] on div "Integer" at bounding box center [537, 111] width 482 height 7
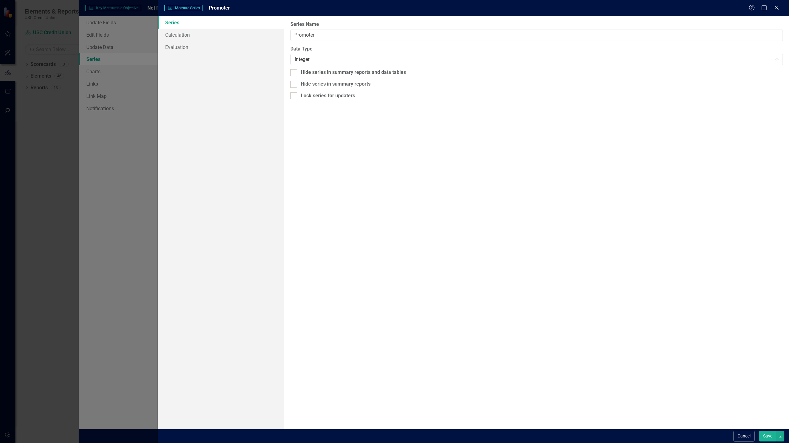
click at [769, 436] on button "Save" at bounding box center [767, 436] width 17 height 11
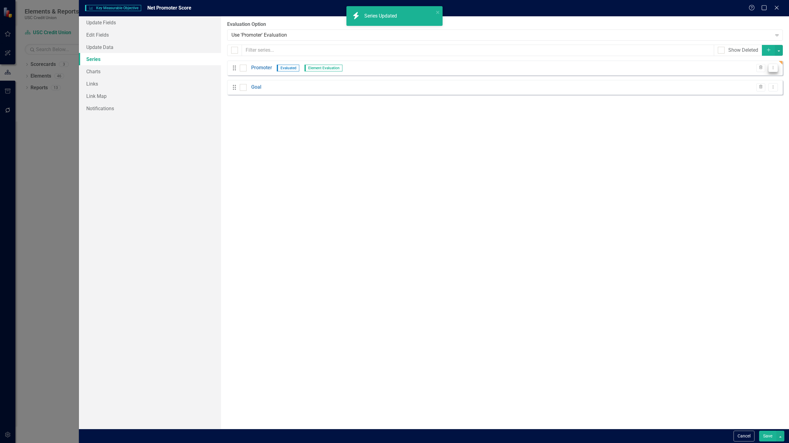
click at [770, 69] on icon "Dropdown Menu" at bounding box center [772, 68] width 5 height 4
click at [758, 77] on link "Edit Edit Measure Series" at bounding box center [742, 77] width 70 height 11
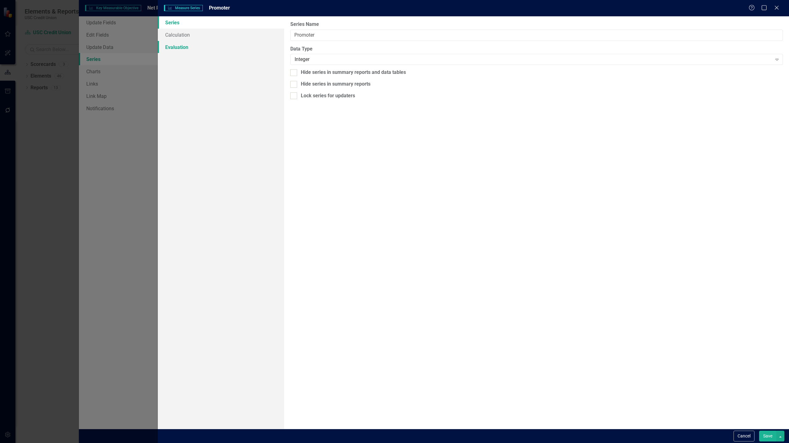
click at [182, 51] on link "Evaluation" at bounding box center [221, 47] width 126 height 12
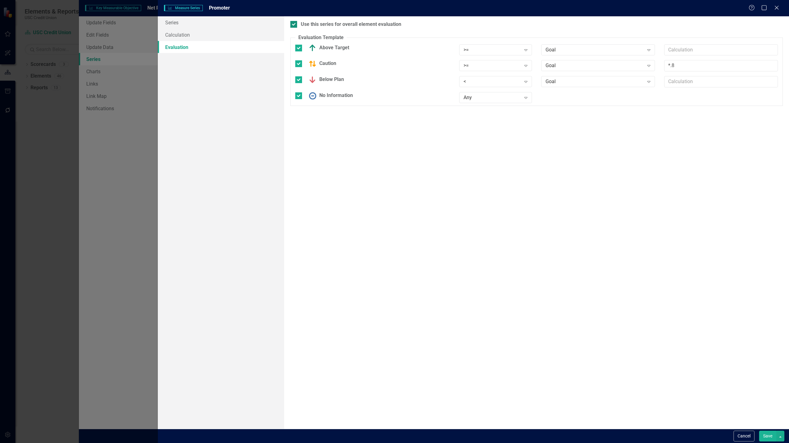
click at [291, 25] on input "Use this series for overall element evaluation" at bounding box center [292, 23] width 4 height 4
checkbox input "false"
click at [297, 45] on input "Above Target" at bounding box center [297, 47] width 4 height 4
checkbox input "false"
click at [300, 59] on div at bounding box center [298, 60] width 7 height 7
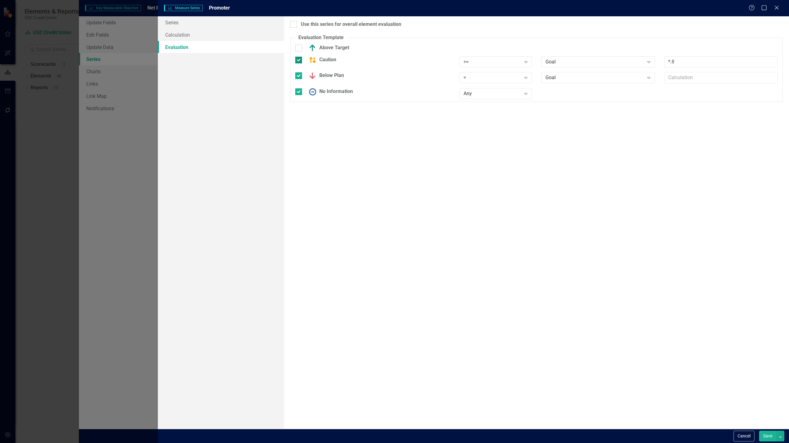
click at [299, 59] on input "Caution" at bounding box center [297, 59] width 4 height 4
checkbox input "false"
click at [298, 76] on div "Below Plan" at bounding box center [372, 74] width 164 height 12
click at [298, 72] on input "Below Plan" at bounding box center [297, 71] width 4 height 4
checkbox input "false"
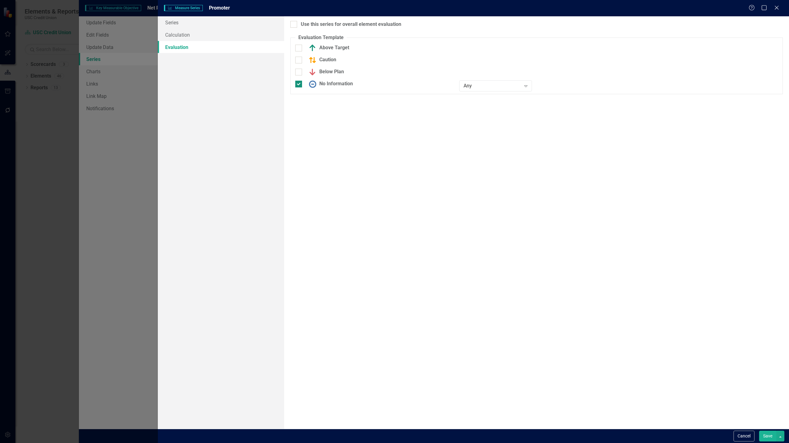
click at [297, 82] on input "No Information" at bounding box center [297, 83] width 4 height 4
checkbox input "false"
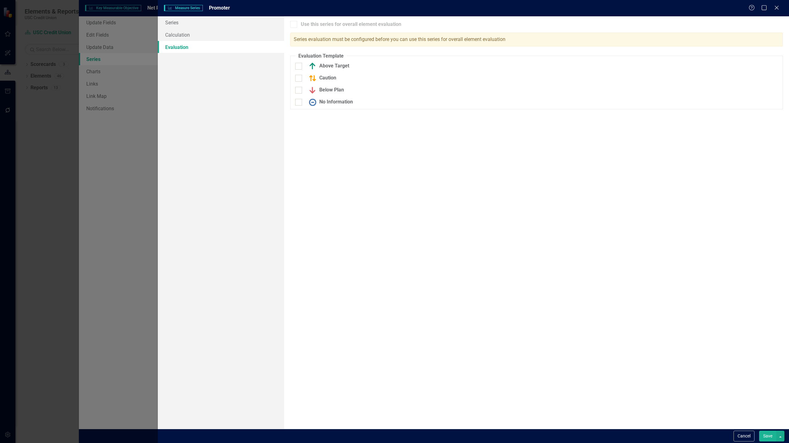
click at [770, 439] on button "Save" at bounding box center [767, 436] width 17 height 11
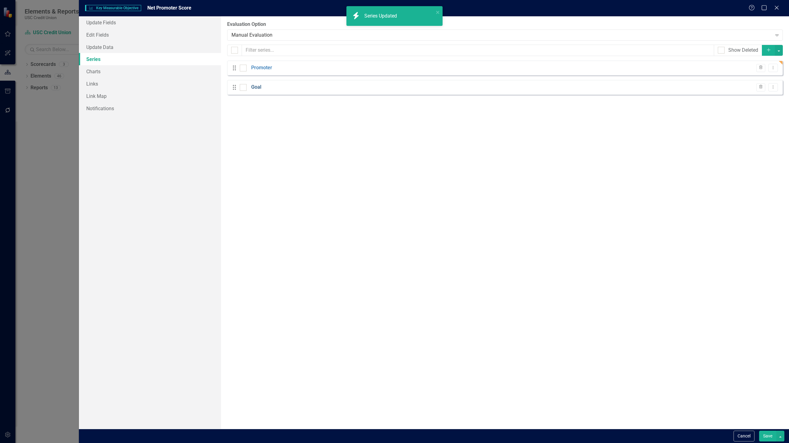
click at [258, 87] on link "Goal" at bounding box center [256, 87] width 10 height 7
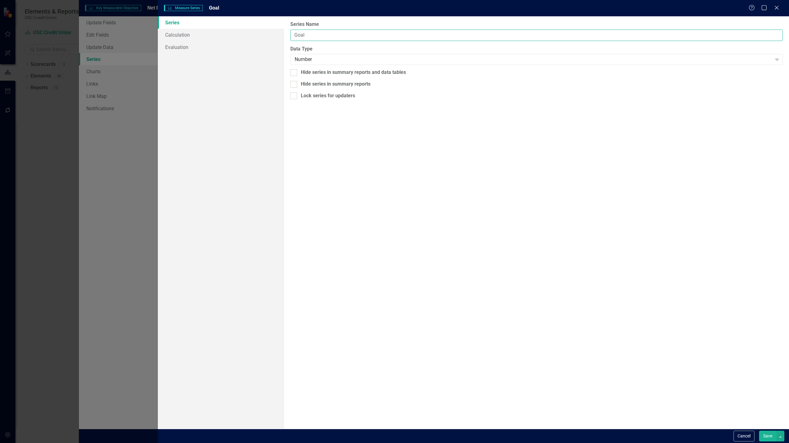
click at [332, 35] on input "Goal" at bounding box center [536, 35] width 492 height 11
type input "Passive"
click at [302, 58] on div "Number" at bounding box center [532, 59] width 477 height 7
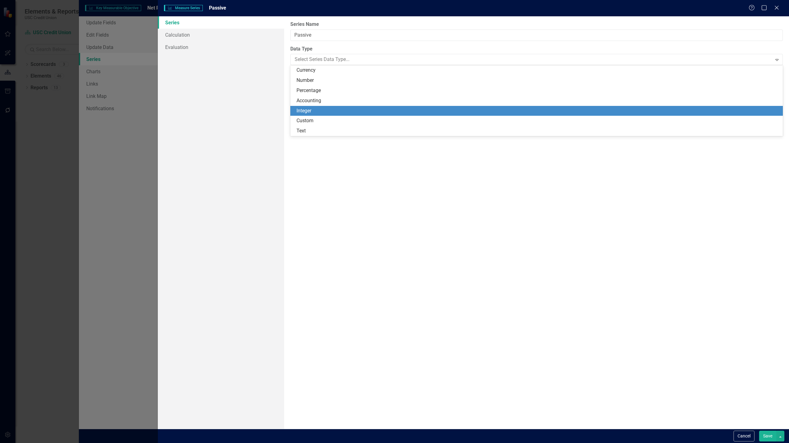
click at [308, 109] on div "Integer" at bounding box center [537, 111] width 482 height 7
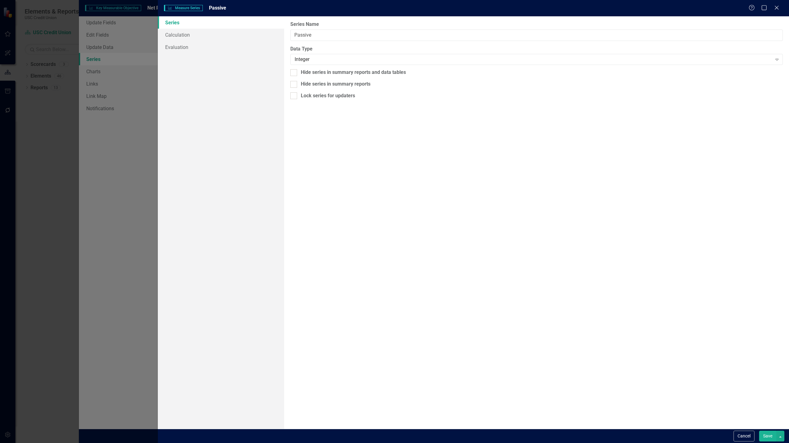
click at [770, 436] on button "Save" at bounding box center [767, 436] width 17 height 11
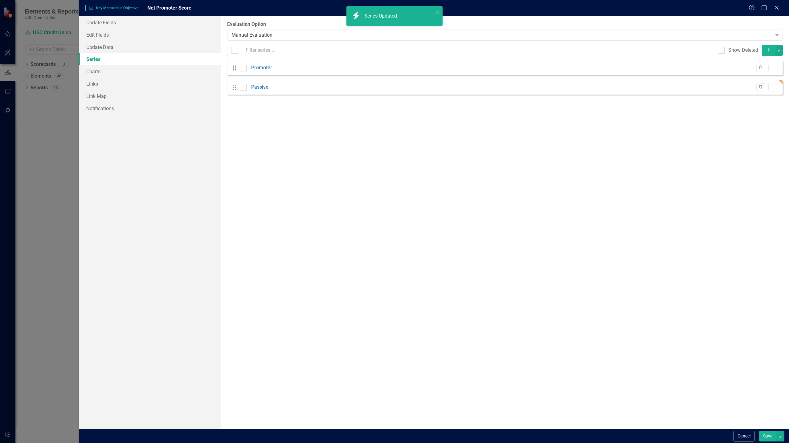
click at [769, 51] on icon "Add" at bounding box center [768, 50] width 6 height 4
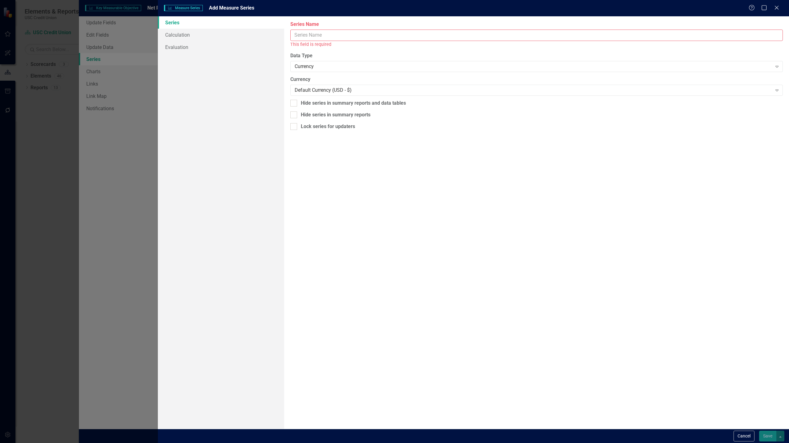
click at [469, 39] on input "Name" at bounding box center [536, 35] width 492 height 11
type input "Detractor"
click at [354, 55] on div "Currency Expand" at bounding box center [536, 59] width 492 height 11
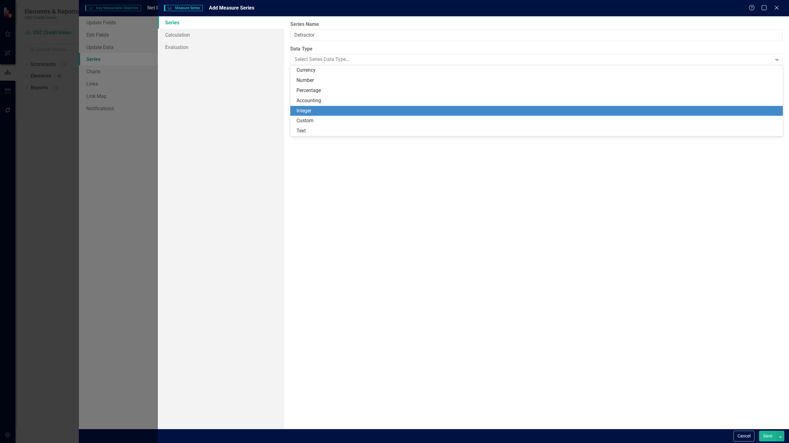
click at [309, 107] on div "Integer" at bounding box center [536, 111] width 492 height 10
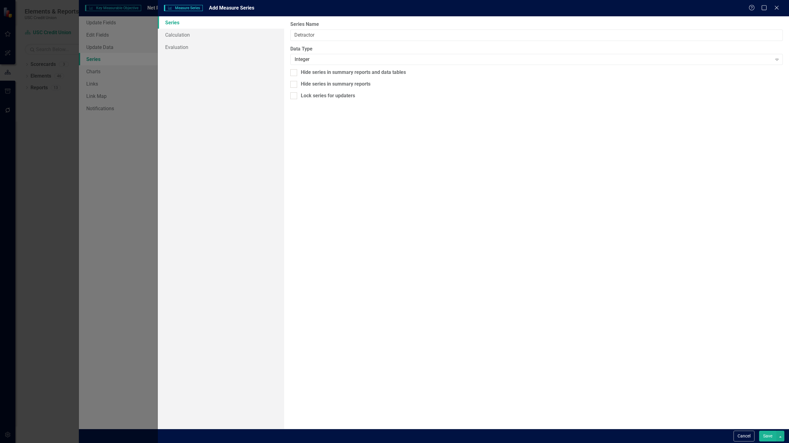
click at [765, 436] on button "Save" at bounding box center [767, 436] width 17 height 11
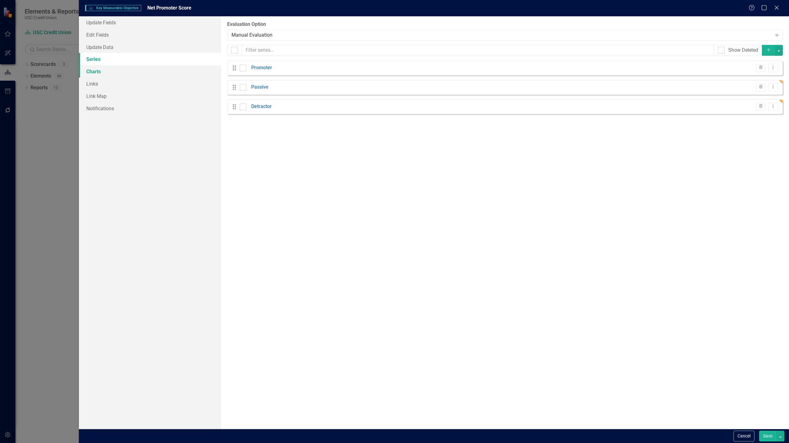
click at [97, 70] on link "Charts" at bounding box center [150, 71] width 142 height 12
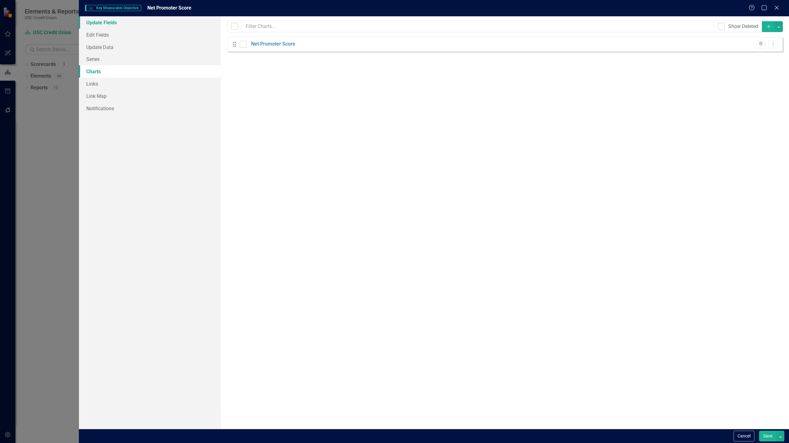
click at [122, 26] on link "Update Fields" at bounding box center [150, 22] width 142 height 12
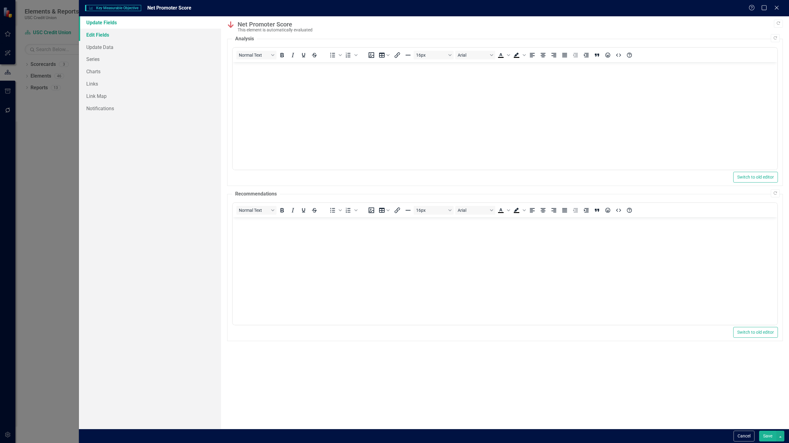
click at [108, 36] on link "Edit Fields" at bounding box center [150, 35] width 142 height 12
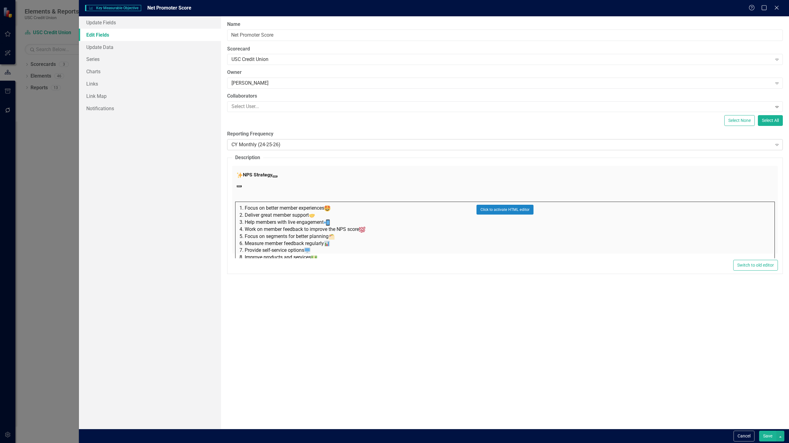
click at [261, 140] on div "CY Monthly (24-25-26) Expand" at bounding box center [504, 144] width 555 height 11
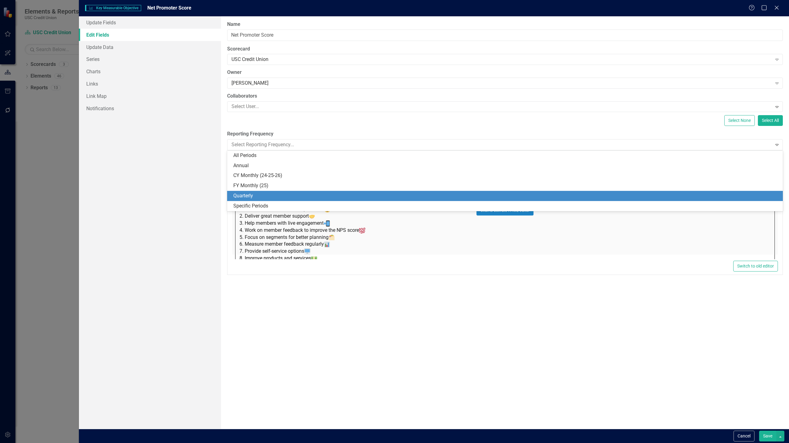
click at [268, 194] on div "Quarterly" at bounding box center [506, 196] width 546 height 7
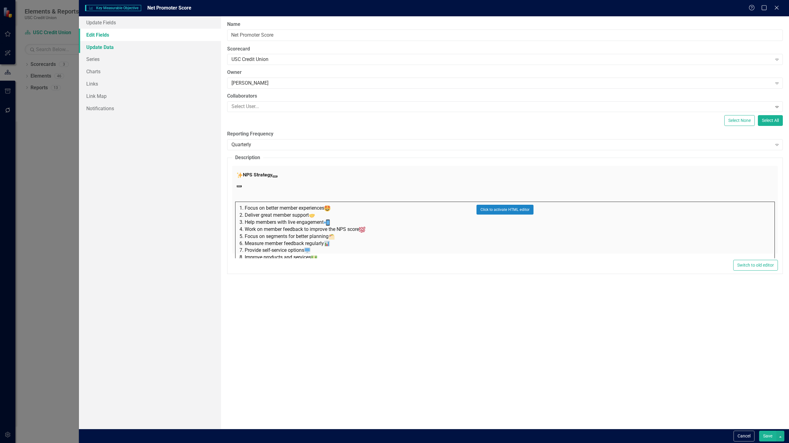
click at [116, 46] on link "Update Data" at bounding box center [150, 47] width 142 height 12
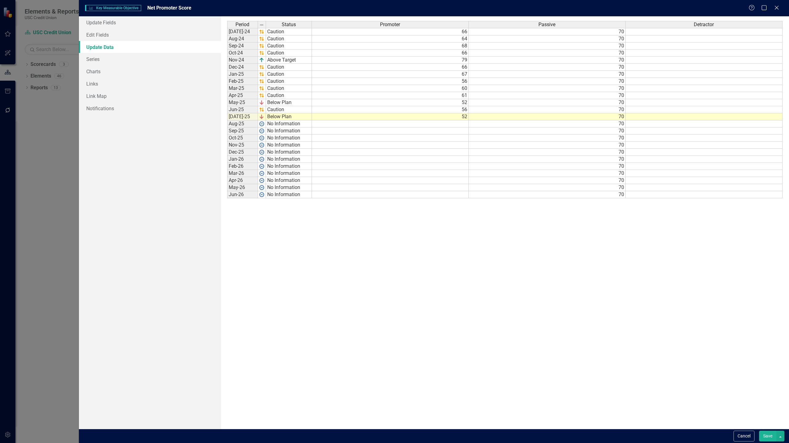
click at [763, 439] on button "Save" at bounding box center [767, 436] width 17 height 11
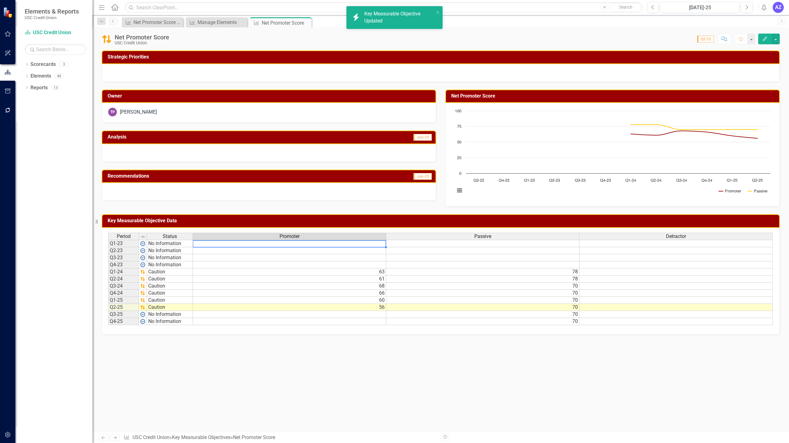
click at [315, 241] on td at bounding box center [289, 243] width 193 height 7
click at [379, 246] on td at bounding box center [289, 243] width 193 height 7
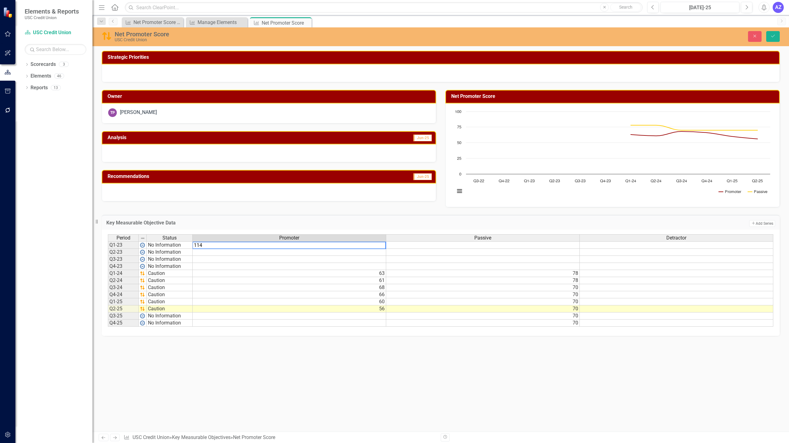
type textarea "1147"
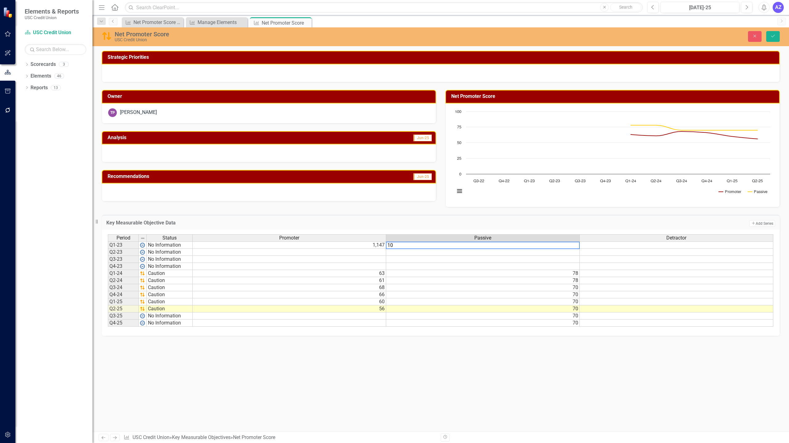
type textarea "107"
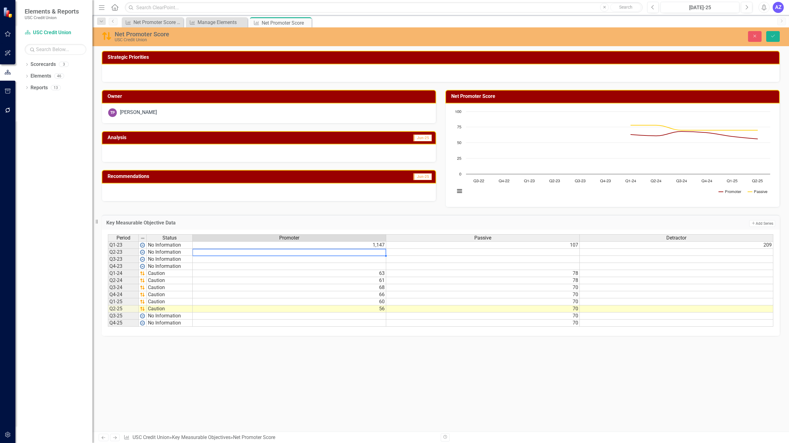
click at [108, 256] on div "Period Status Promoter Passive Detractor Q1-23 No Information 1,147 107 209 Q2-…" at bounding box center [108, 280] width 0 height 92
click at [361, 245] on td "1,147" at bounding box center [289, 244] width 193 height 7
click at [354, 253] on td at bounding box center [289, 252] width 193 height 7
type textarea "1240"
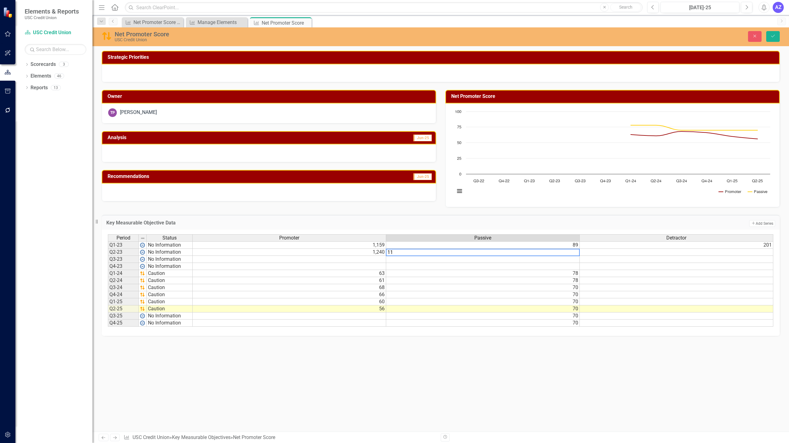
type textarea "117"
click at [348, 260] on td at bounding box center [289, 259] width 193 height 7
type textarea "1147"
type textarea "107"
type textarea "209"
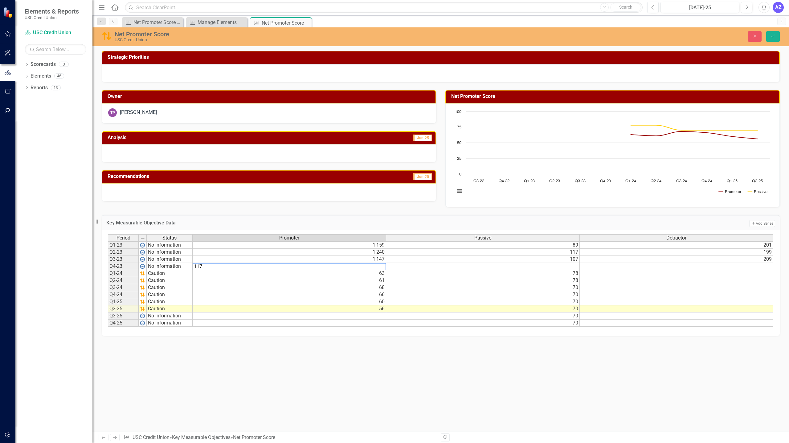
type textarea "1170"
type textarea "91"
type textarea "185"
click at [212, 364] on div "Strategic Priorities Owner TP [PERSON_NAME] Analysis Jun-25 Recommendations Jun…" at bounding box center [440, 241] width 696 height 381
click at [773, 39] on button "Save" at bounding box center [773, 36] width 14 height 11
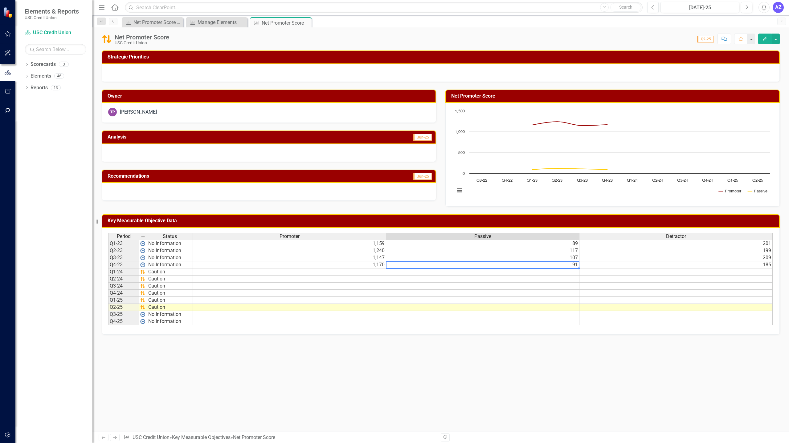
click at [417, 267] on td "91" at bounding box center [482, 265] width 193 height 7
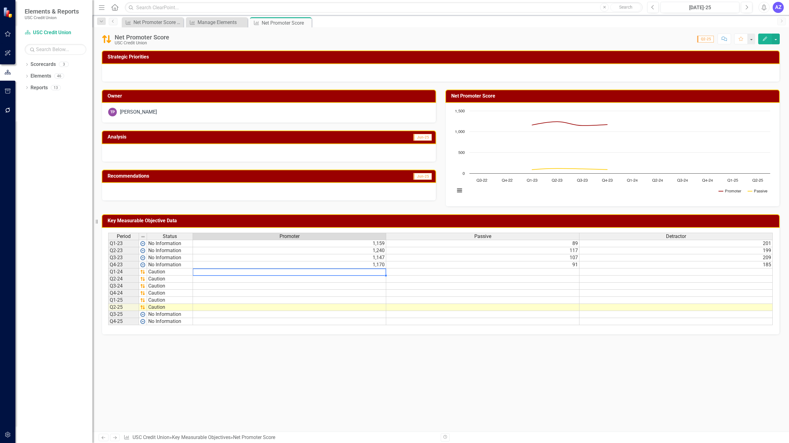
click at [370, 272] on td at bounding box center [289, 272] width 193 height 7
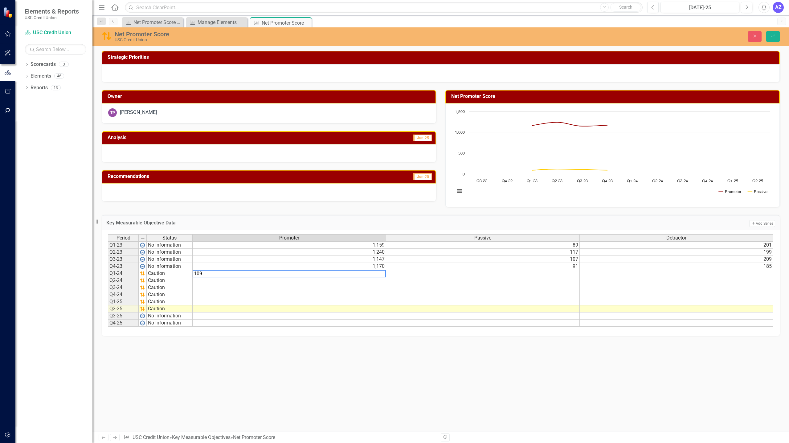
type textarea "1096"
type textarea "85"
type textarea "2286"
click at [772, 36] on icon "Save" at bounding box center [773, 36] width 6 height 4
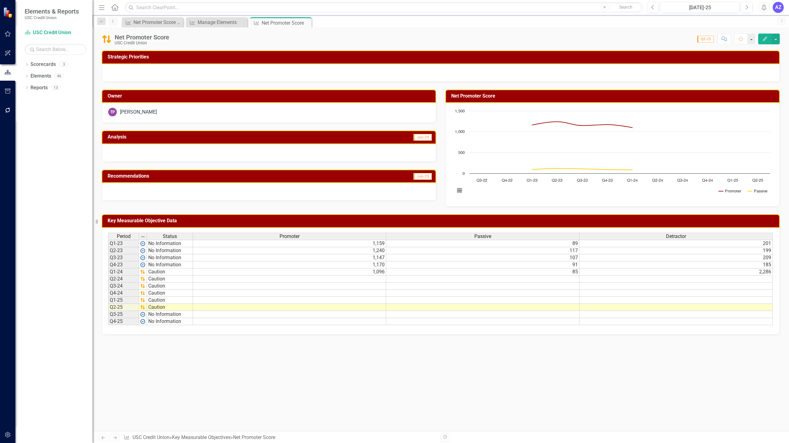
click at [296, 47] on div "Net Promoter Score USC Credit Union Score: 0.00 Q2-25 Completed Comment Favorit…" at bounding box center [440, 229] width 696 height 404
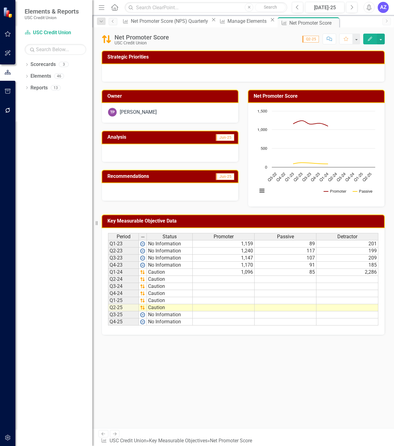
click at [102, 6] on icon "Menu" at bounding box center [102, 7] width 8 height 6
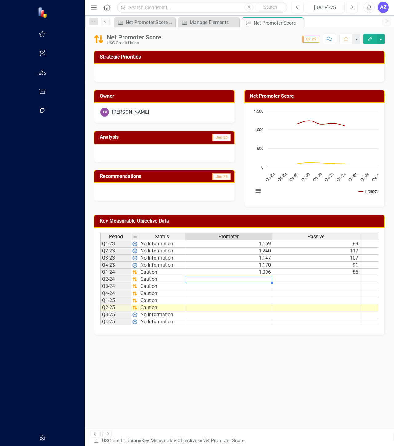
click at [189, 278] on td at bounding box center [228, 279] width 87 height 7
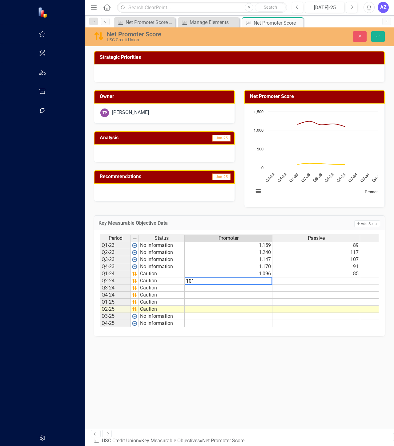
type textarea "1016"
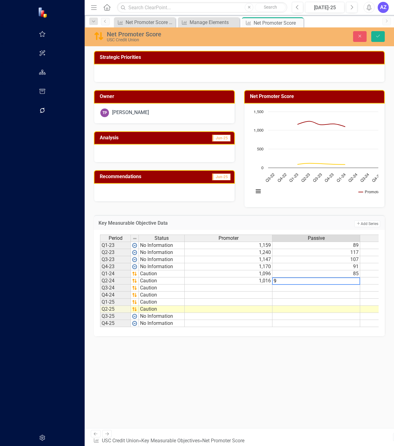
type textarea "94"
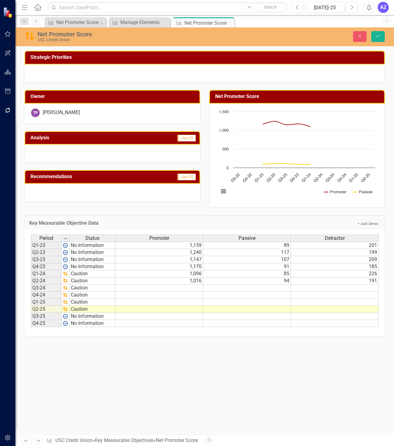
click at [174, 289] on td at bounding box center [160, 287] width 88 height 7
type textarea "793"
type textarea "65"
click at [177, 295] on td at bounding box center [160, 294] width 88 height 7
type textarea "217"
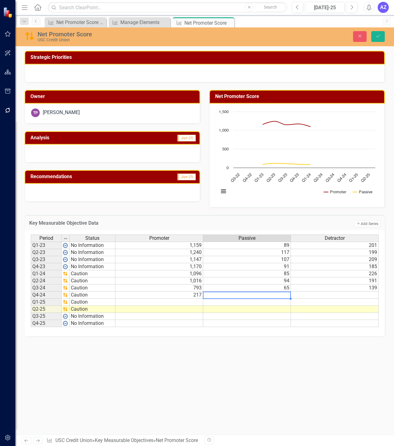
type textarea "13"
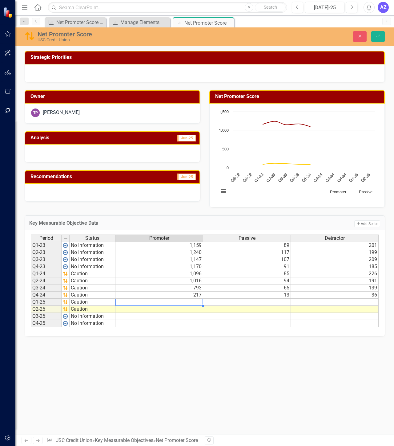
click at [182, 302] on td at bounding box center [160, 301] width 88 height 7
type textarea "854"
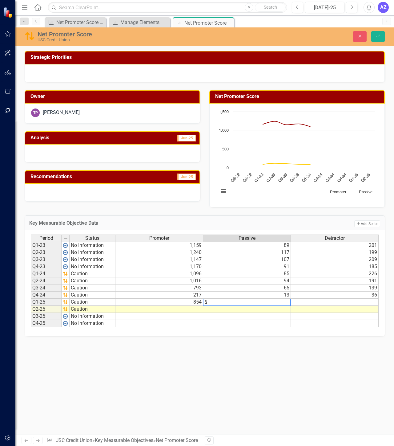
type textarea "65"
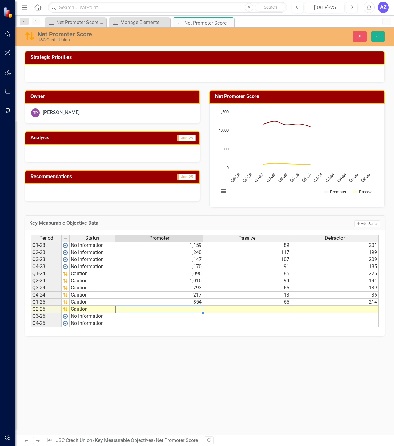
click at [173, 309] on td at bounding box center [160, 309] width 88 height 7
type textarea "241"
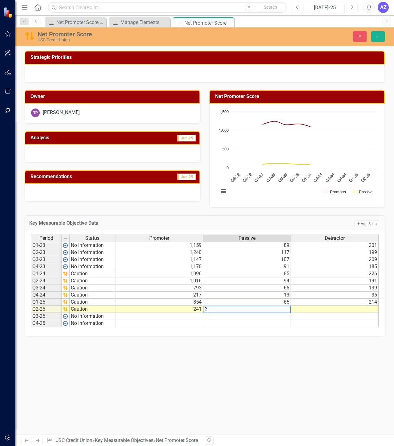
type textarea "20"
type textarea "64"
click at [375, 36] on icon "Save" at bounding box center [378, 36] width 6 height 4
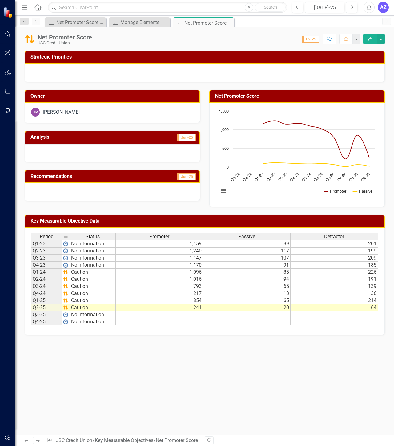
click at [311, 362] on div "Strategic Priorities Owner TP Tonya Perez Analysis Jun-25 Recommendations Jun-2…" at bounding box center [204, 243] width 379 height 384
click at [382, 41] on button "button" at bounding box center [381, 39] width 8 height 11
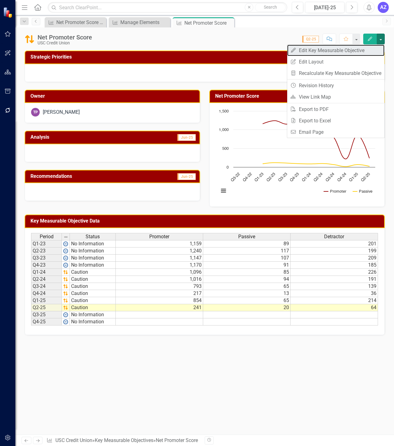
click at [373, 48] on link "Edit Edit Key Measurable Objective" at bounding box center [335, 50] width 97 height 11
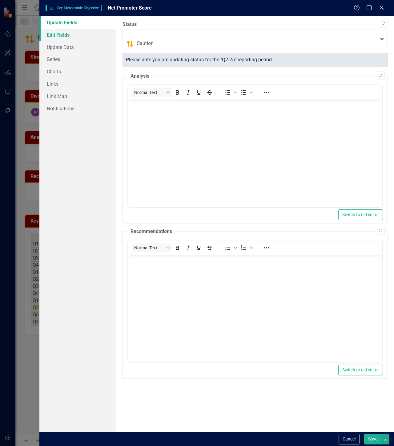
click at [75, 37] on link "Edit Fields" at bounding box center [77, 35] width 77 height 12
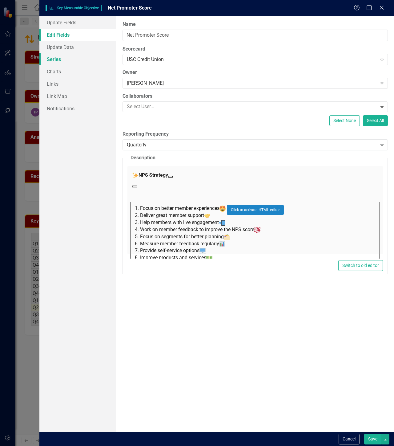
click at [57, 58] on link "Series" at bounding box center [77, 59] width 77 height 12
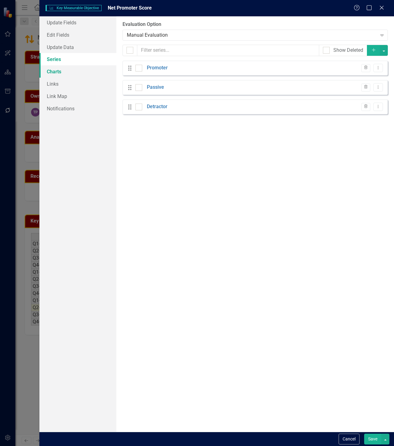
click at [62, 71] on link "Charts" at bounding box center [77, 71] width 77 height 12
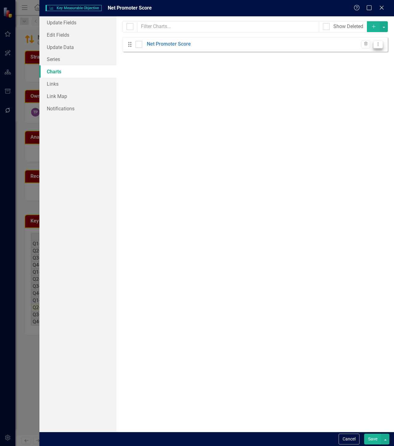
click at [379, 45] on icon at bounding box center [378, 44] width 1 height 3
click at [371, 52] on link "Edit Edit Chart" at bounding box center [358, 54] width 49 height 11
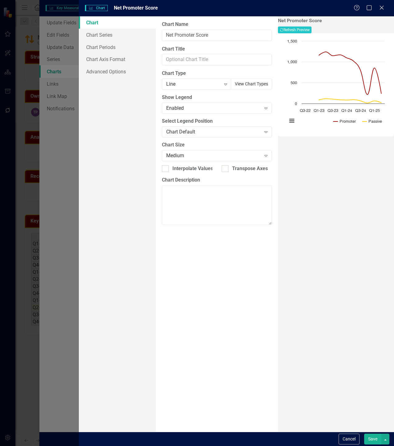
click at [234, 81] on button "View Chart Types" at bounding box center [251, 84] width 41 height 11
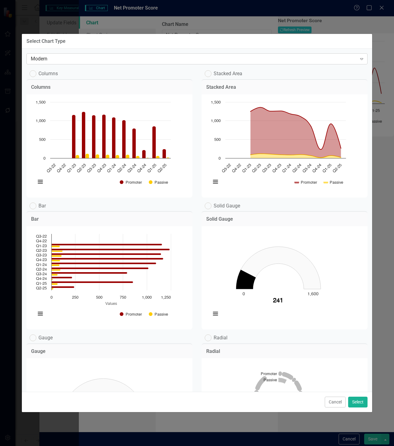
click at [91, 62] on div "Modern" at bounding box center [194, 58] width 326 height 7
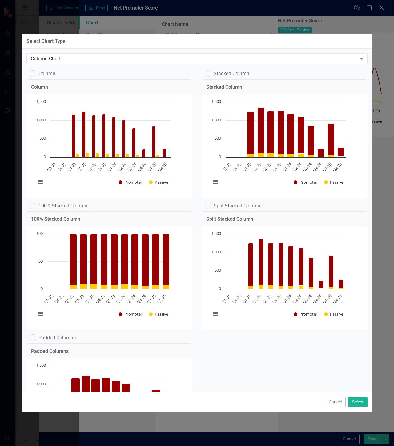
click at [215, 75] on label "Stacked Column" at bounding box center [227, 73] width 45 height 7
click at [209, 74] on input "Stacked Column" at bounding box center [207, 72] width 4 height 4
radio input "true"
click at [358, 405] on button "Select" at bounding box center [357, 401] width 19 height 11
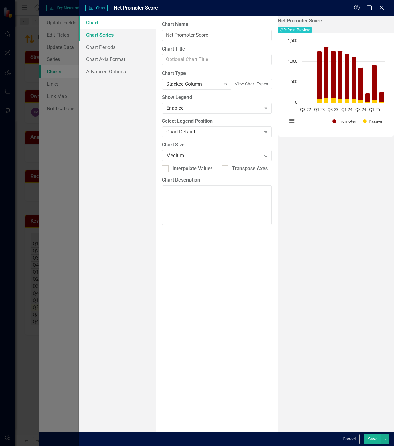
click at [116, 35] on link "Chart Series" at bounding box center [117, 35] width 77 height 12
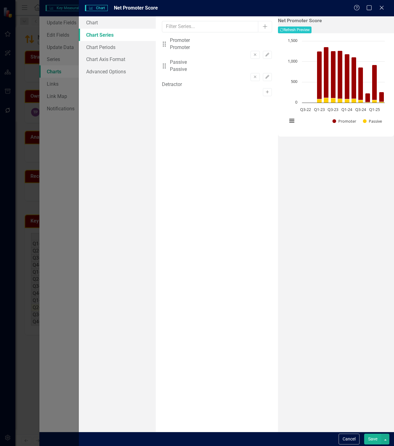
click at [266, 90] on icon "button" at bounding box center [267, 91] width 3 height 3
click at [263, 51] on button "Edit" at bounding box center [267, 55] width 9 height 8
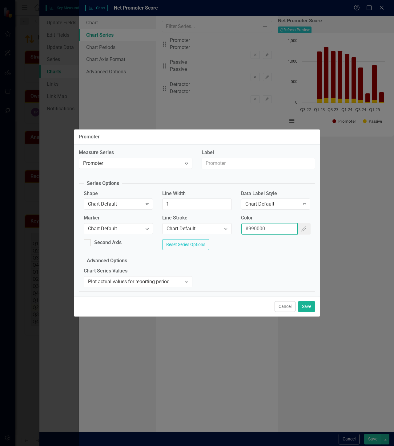
click at [273, 230] on input "#990000" at bounding box center [269, 228] width 56 height 11
click at [283, 310] on button "Cancel" at bounding box center [285, 306] width 21 height 11
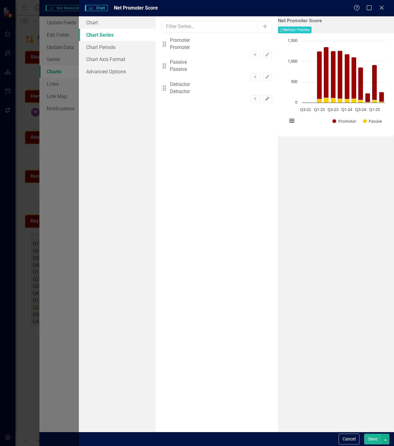
click at [265, 97] on icon "Edit" at bounding box center [267, 99] width 5 height 4
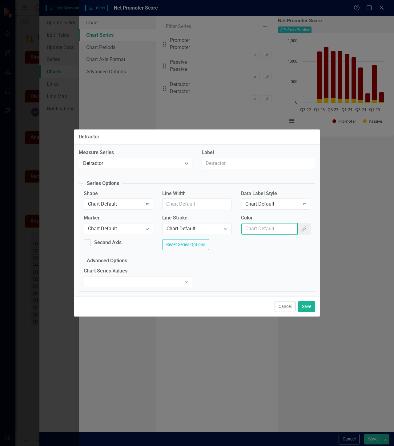
click at [277, 232] on input "Color" at bounding box center [269, 228] width 56 height 11
paste input "#990000"
type input "#990000"
click at [307, 307] on button "Save" at bounding box center [306, 306] width 17 height 11
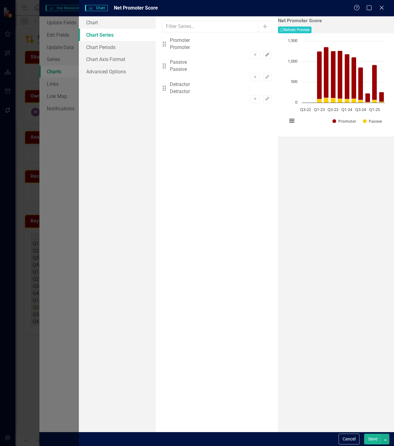
click at [263, 51] on button "Edit" at bounding box center [267, 55] width 9 height 8
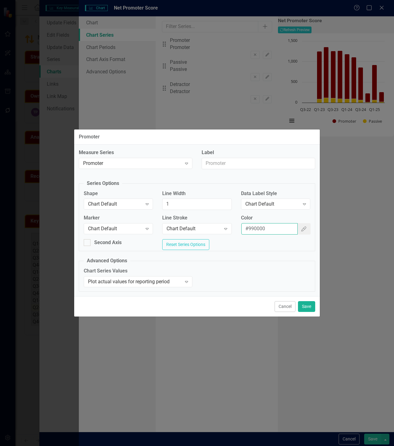
click at [280, 231] on input "#990000" at bounding box center [269, 228] width 56 height 11
paste input "#DAE343"
type input "#DAE343"
click at [305, 307] on button "Save" at bounding box center [306, 306] width 17 height 11
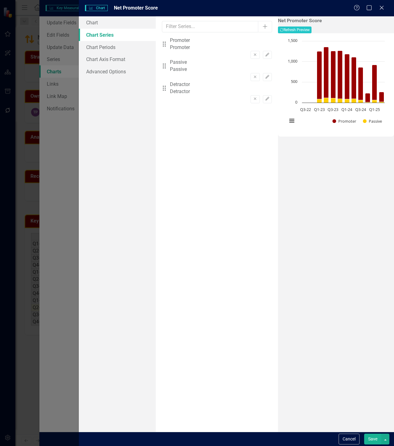
click at [371, 442] on button "Save" at bounding box center [372, 438] width 17 height 11
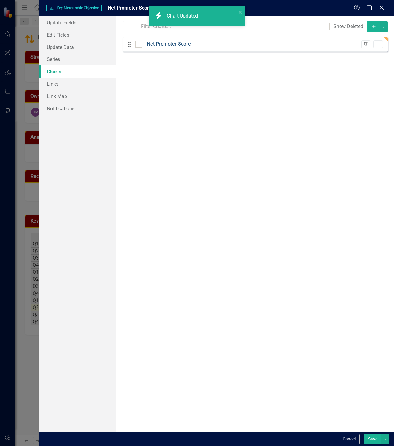
click at [159, 44] on link "Net Promoter Score" at bounding box center [169, 44] width 44 height 7
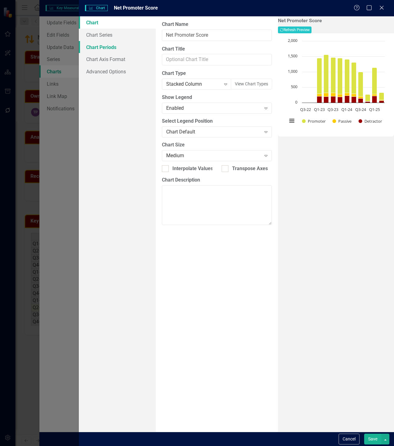
click at [121, 45] on link "Chart Periods" at bounding box center [117, 47] width 77 height 12
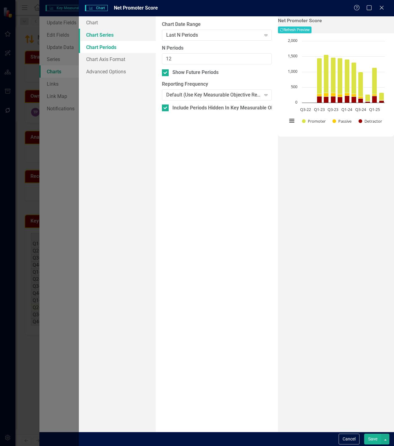
click at [116, 34] on link "Chart Series" at bounding box center [117, 35] width 77 height 12
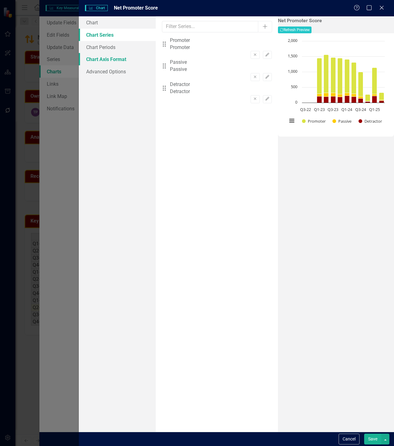
click at [116, 57] on link "Chart Axis Format" at bounding box center [117, 59] width 77 height 12
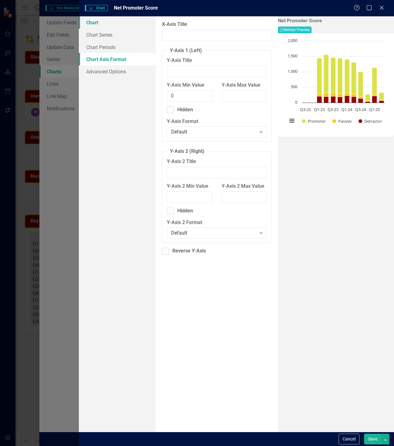
click at [102, 22] on link "Chart" at bounding box center [117, 22] width 77 height 12
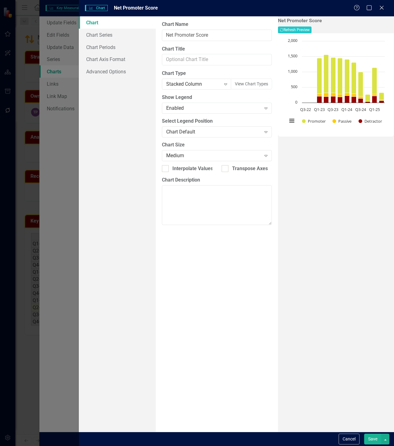
click at [373, 440] on button "Save" at bounding box center [372, 438] width 17 height 11
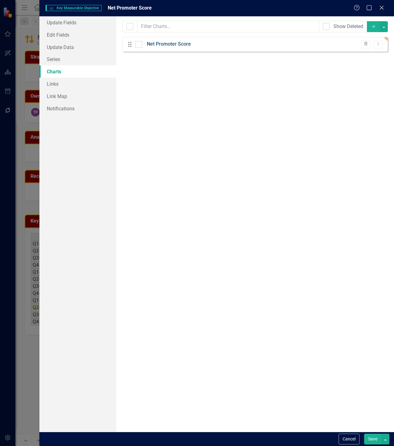
click at [174, 42] on link "Net Promoter Score" at bounding box center [169, 44] width 44 height 7
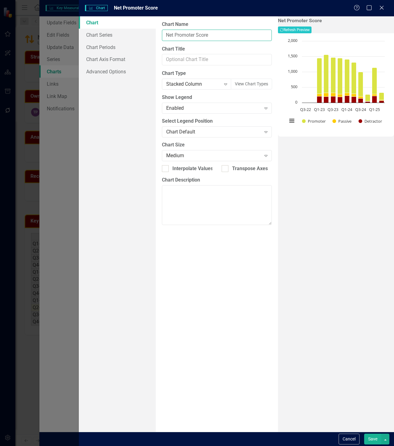
click at [220, 36] on input "Net Promoter Score" at bounding box center [217, 35] width 110 height 11
type input "N"
click at [205, 36] on input "NPS Response" at bounding box center [217, 35] width 110 height 11
type input "NPS Response Volume"
click at [298, 262] on div "NPS Response Volume Recalculate Refresh Preview Chart Bar chart with 3 data ser…" at bounding box center [336, 223] width 116 height 415
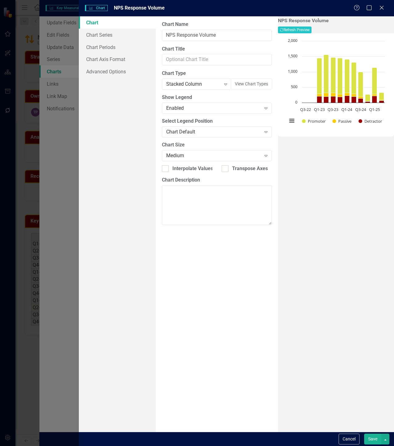
click at [353, 229] on div "NPS Response Volume Recalculate Refresh Preview Chart Bar chart with 3 data ser…" at bounding box center [336, 223] width 116 height 415
click at [114, 34] on link "Chart Series" at bounding box center [117, 35] width 77 height 12
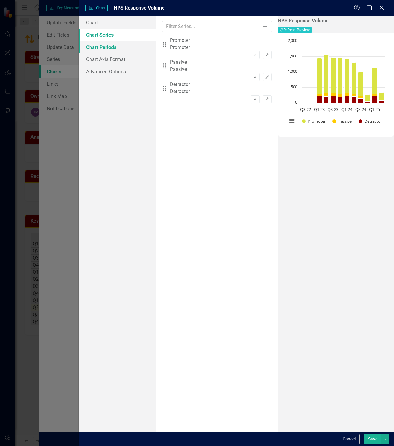
click at [107, 47] on link "Chart Periods" at bounding box center [117, 47] width 77 height 12
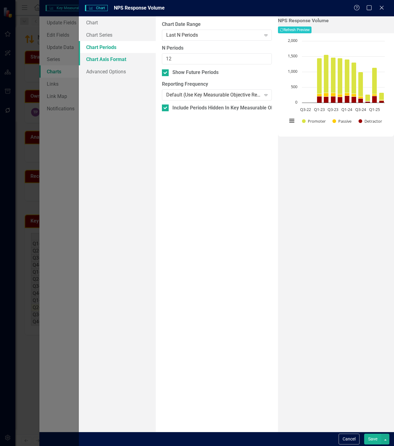
click at [107, 61] on link "Chart Axis Format" at bounding box center [117, 59] width 77 height 12
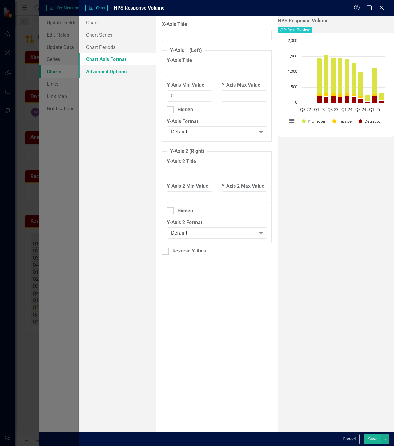
click at [110, 70] on link "Advanced Options" at bounding box center [117, 71] width 77 height 12
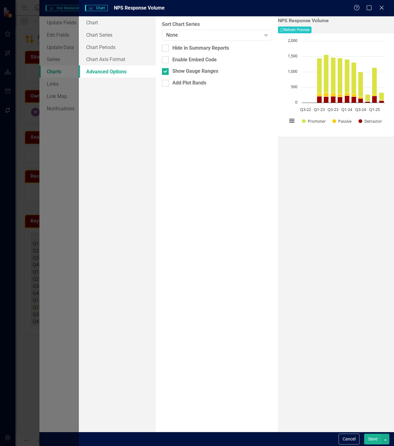
click at [372, 440] on button "Save" at bounding box center [372, 438] width 17 height 11
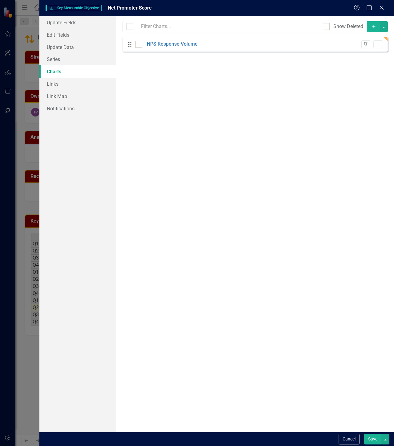
click at [375, 438] on button "Save" at bounding box center [372, 438] width 17 height 11
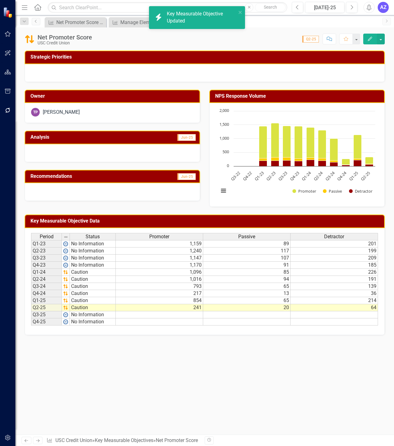
click at [382, 45] on div "Net Promoter Score USC Credit Union Score: 0.00 Q2-25 Completed Comment Favorit…" at bounding box center [204, 36] width 379 height 18
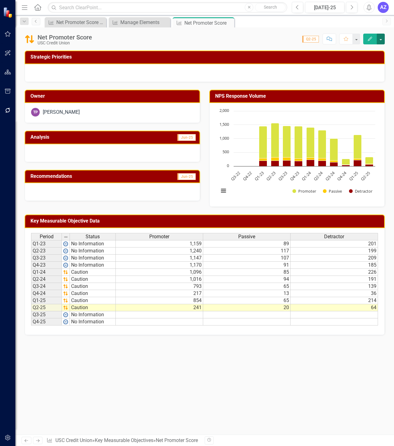
click at [382, 39] on button "button" at bounding box center [381, 39] width 8 height 11
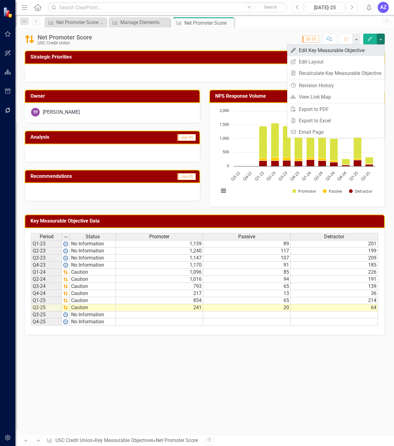
click at [360, 50] on link "Edit Edit Key Measurable Objective" at bounding box center [335, 50] width 97 height 11
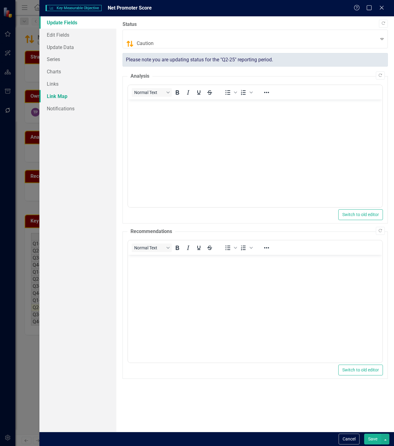
click at [95, 94] on link "Link Map" at bounding box center [77, 96] width 77 height 12
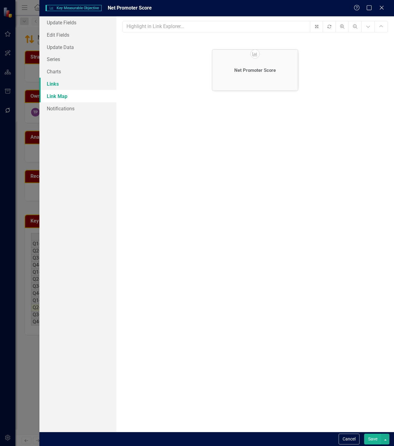
click at [76, 81] on link "Links" at bounding box center [77, 84] width 77 height 12
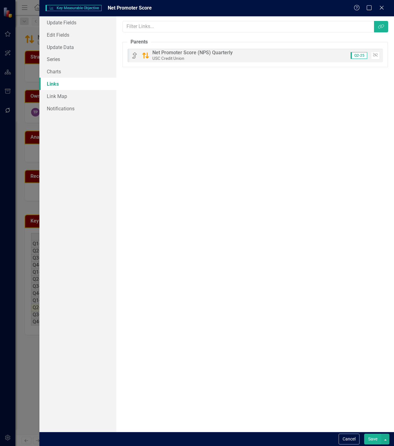
click at [370, 436] on button "Save" at bounding box center [372, 438] width 17 height 11
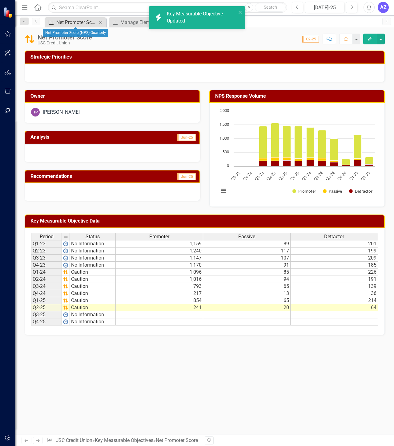
click at [61, 22] on div "Net Promoter Score (NPS) Quarterly" at bounding box center [76, 22] width 41 height 8
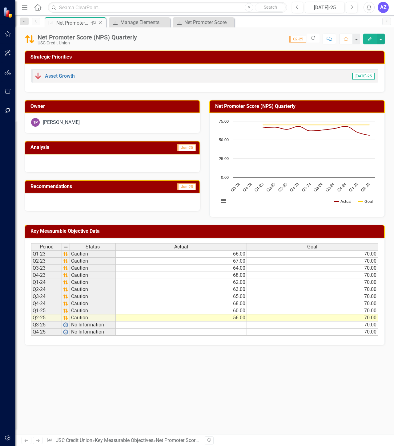
click at [102, 23] on icon "Close" at bounding box center [100, 22] width 6 height 5
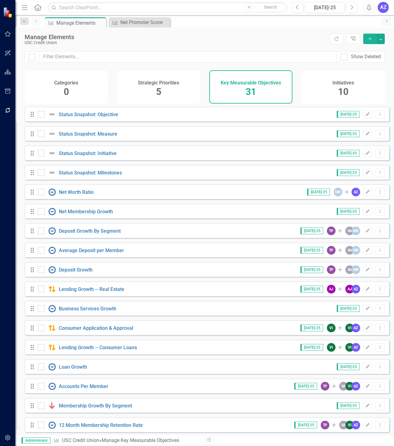
click at [34, 9] on icon "Home" at bounding box center [38, 7] width 8 height 6
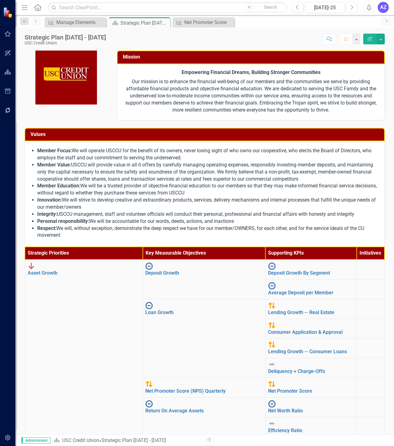
scroll to position [66, 0]
